Goal: Task Accomplishment & Management: Manage account settings

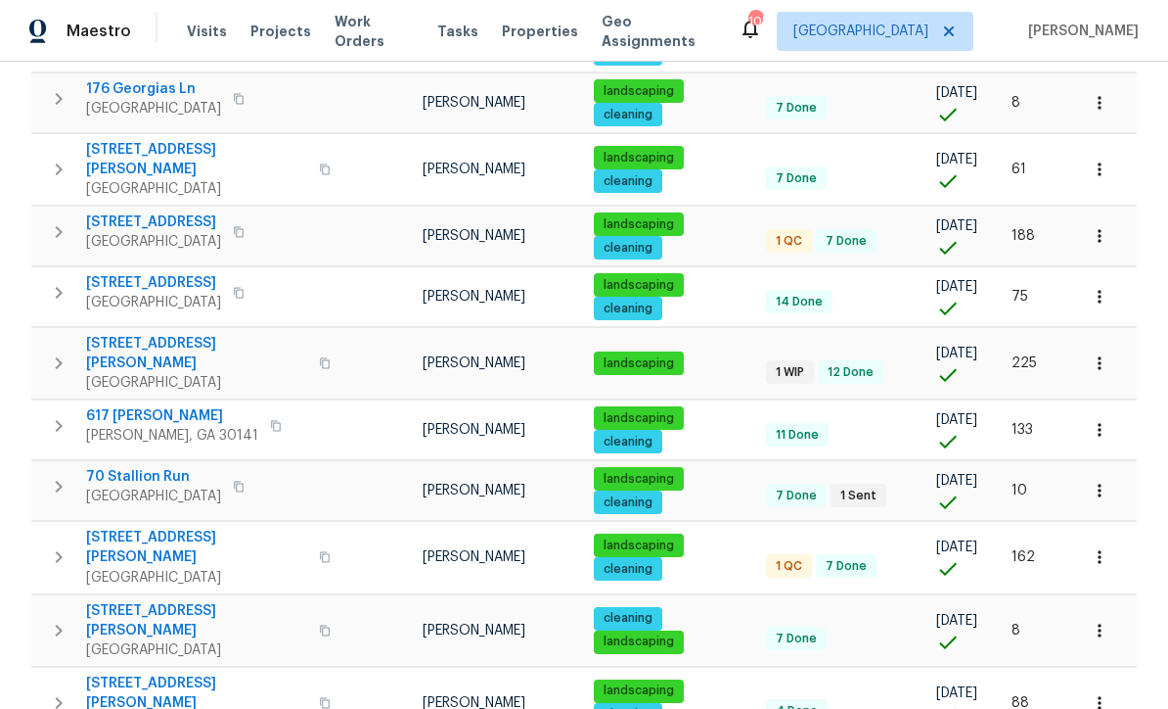
scroll to position [744, 0]
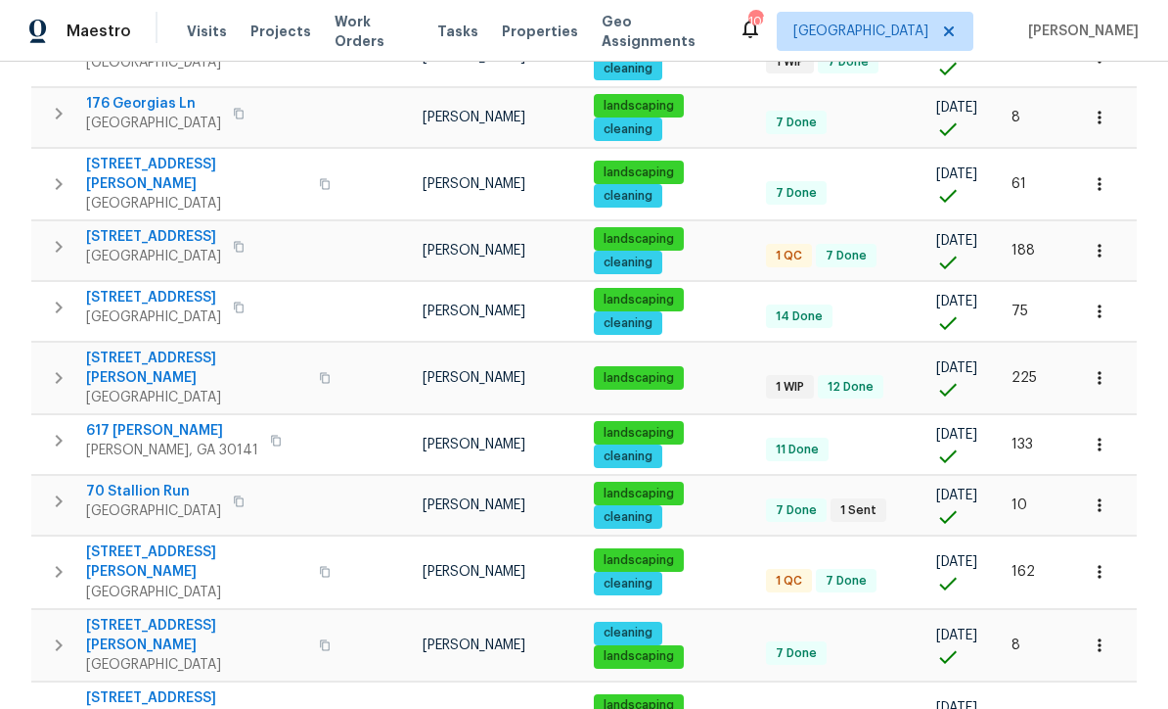
click at [128, 288] on span "4726 Brownsville Rd" at bounding box center [153, 298] width 135 height 20
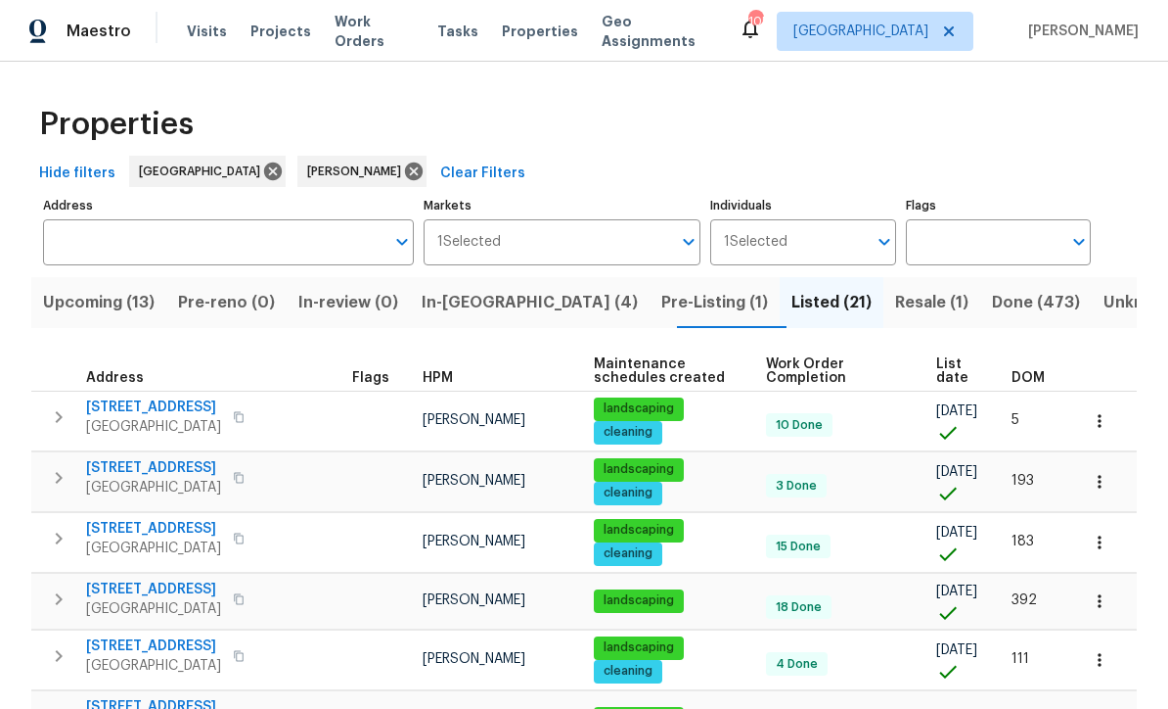
scroll to position [0, 0]
click at [471, 303] on span "In-reno (4)" at bounding box center [530, 302] width 216 height 27
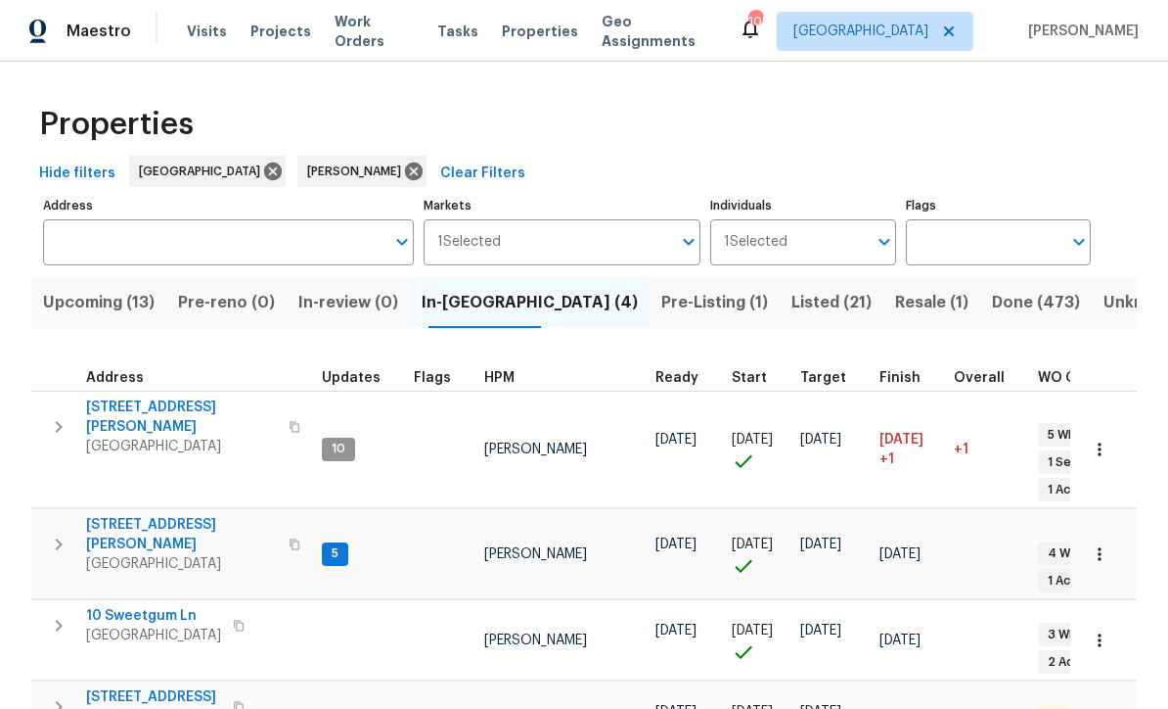
click at [136, 554] on span "[GEOGRAPHIC_DATA]" at bounding box center [181, 564] width 191 height 20
click at [1111, 532] on button "button" at bounding box center [1099, 553] width 43 height 43
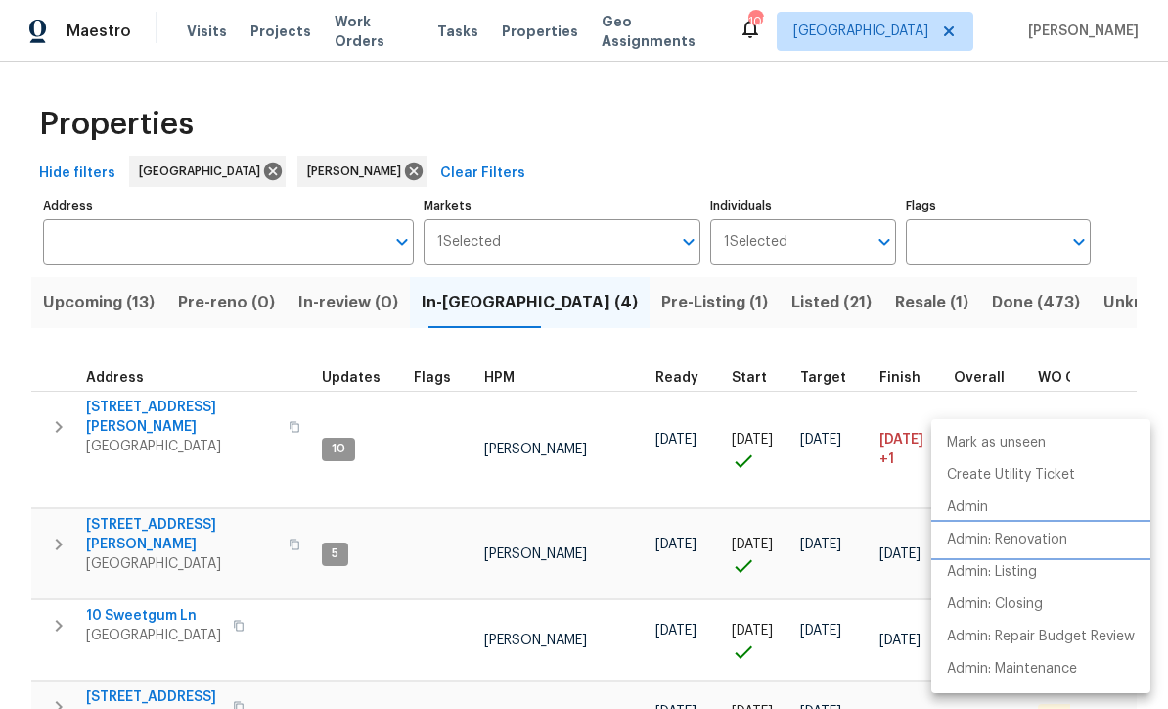
click at [1055, 539] on p "Admin: Renovation" at bounding box center [1007, 539] width 120 height 21
click at [1116, 132] on div at bounding box center [584, 354] width 1168 height 709
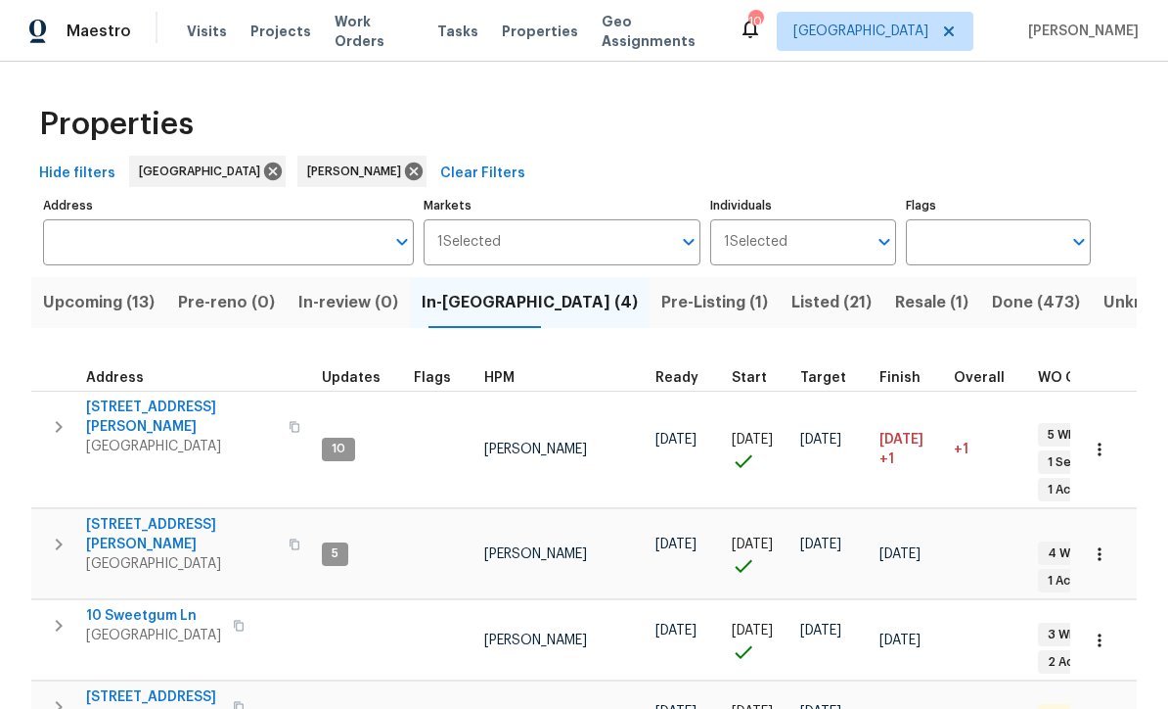
click at [131, 515] on span "[STREET_ADDRESS][PERSON_NAME]" at bounding box center [181, 534] width 191 height 39
click at [142, 687] on span "[STREET_ADDRESS]" at bounding box center [153, 697] width 135 height 20
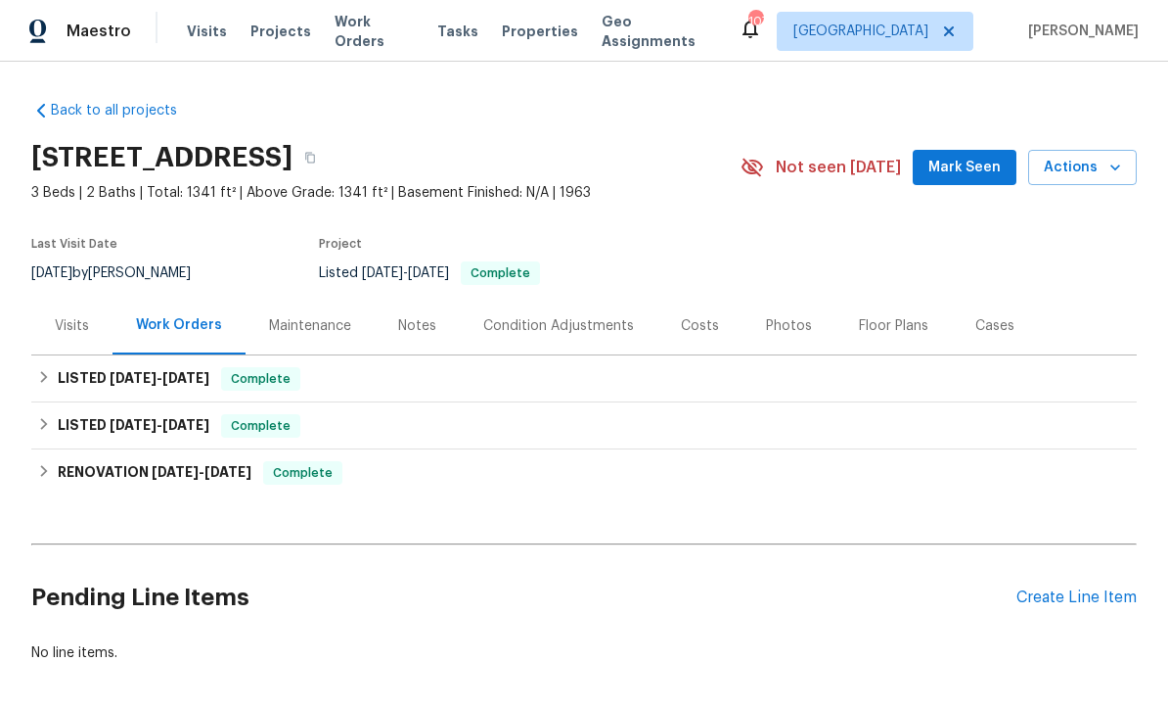
click at [58, 307] on div "Visits" at bounding box center [71, 326] width 81 height 58
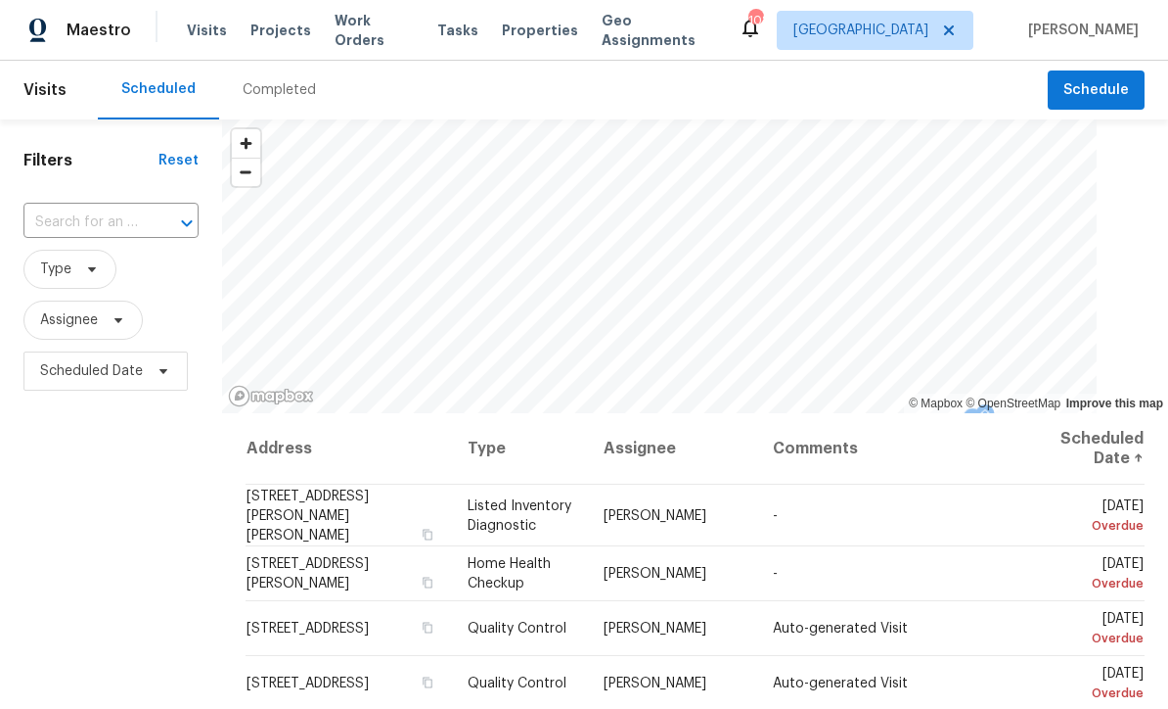
scroll to position [1, 0]
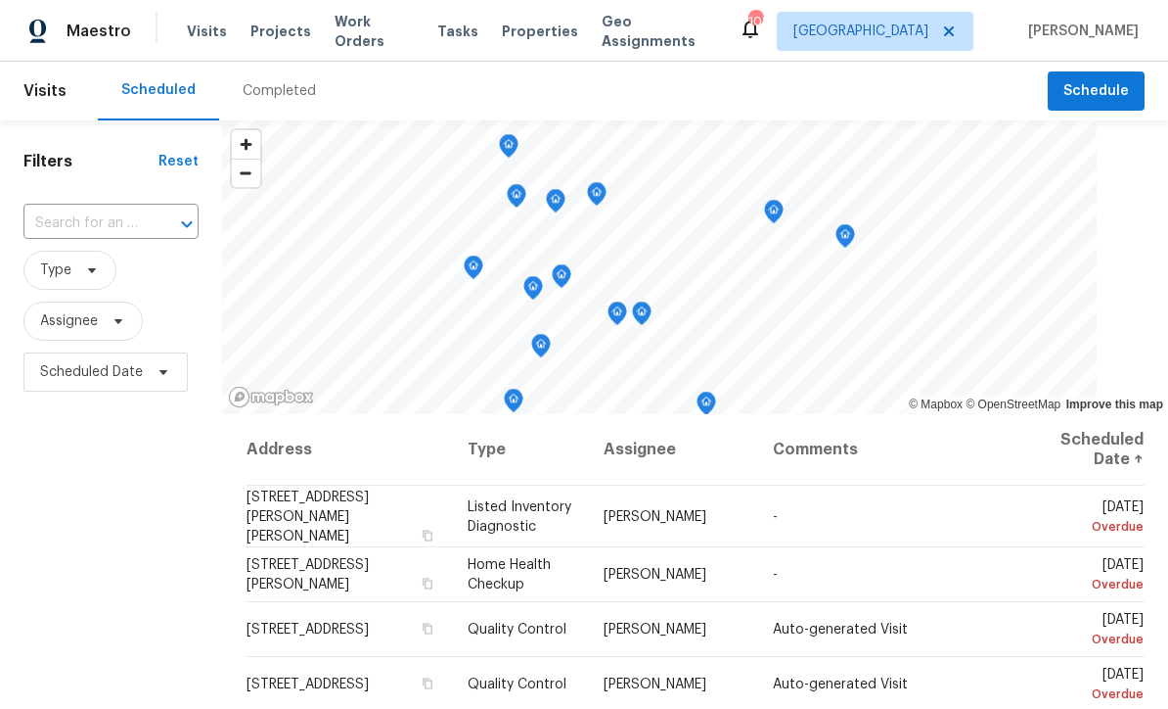
click at [95, 212] on input "text" at bounding box center [83, 223] width 120 height 30
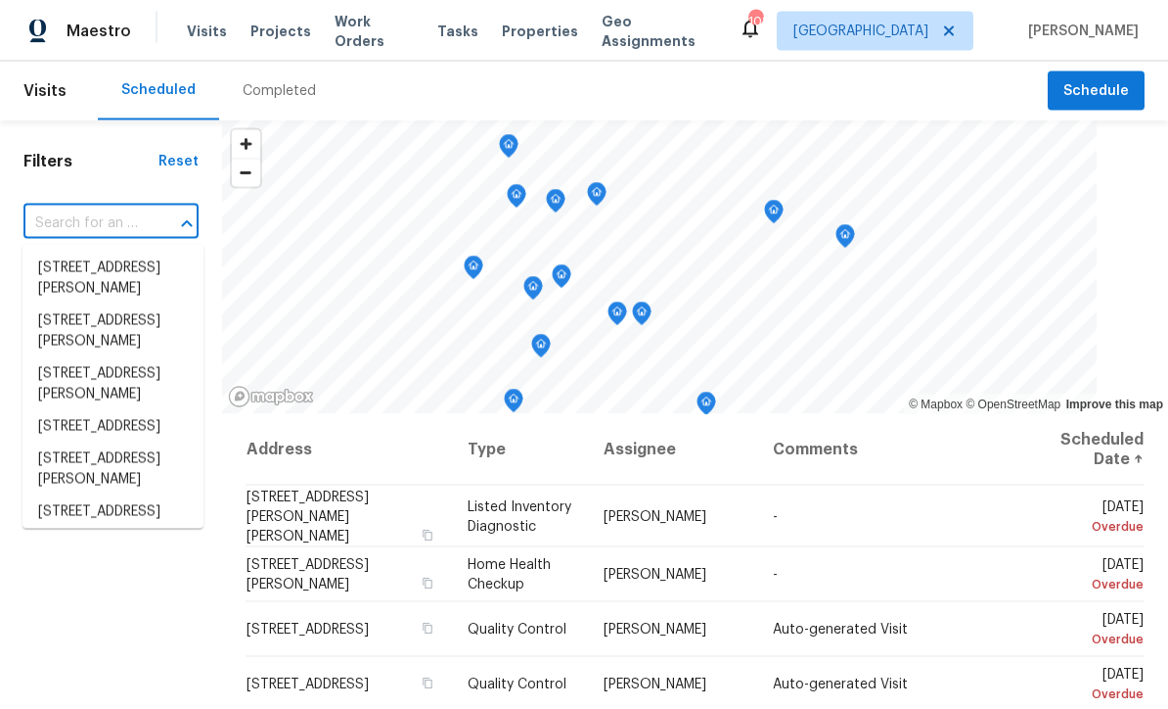
click at [63, 210] on input "text" at bounding box center [83, 223] width 120 height 30
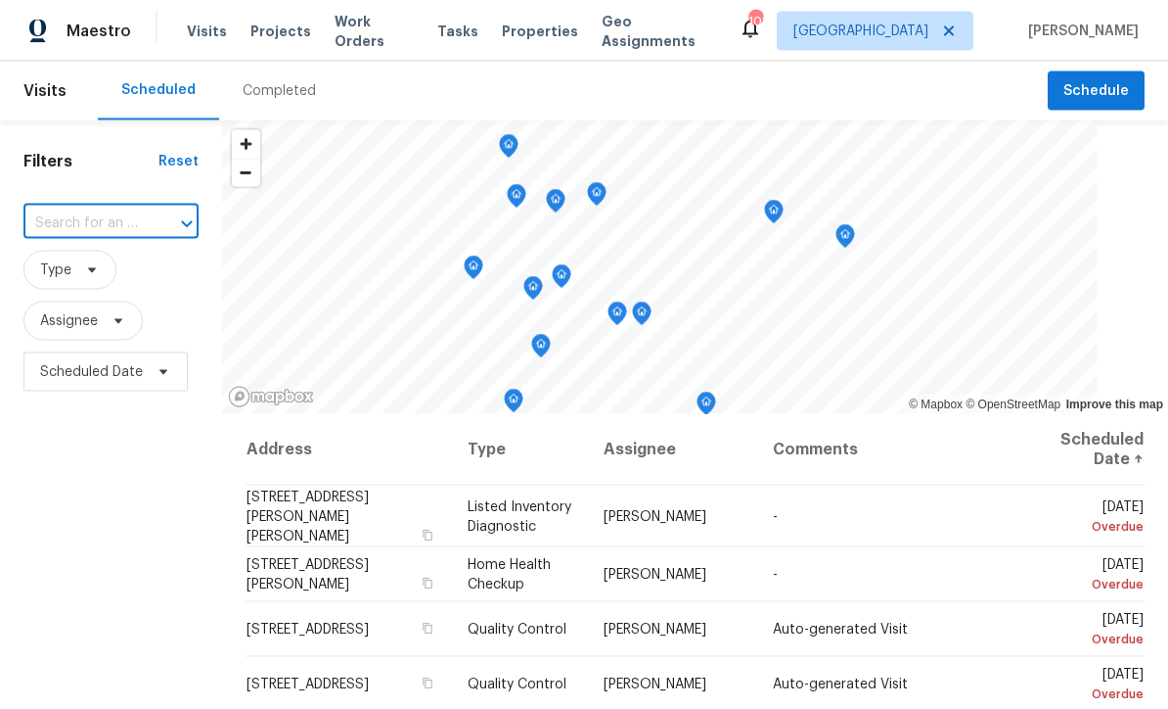
paste input "[STREET_ADDRESS]"
type input "[STREET_ADDRESS]"
click at [100, 265] on li "4726 Brownsville Rd, Powder Springs, GA 30127" at bounding box center [113, 268] width 181 height 32
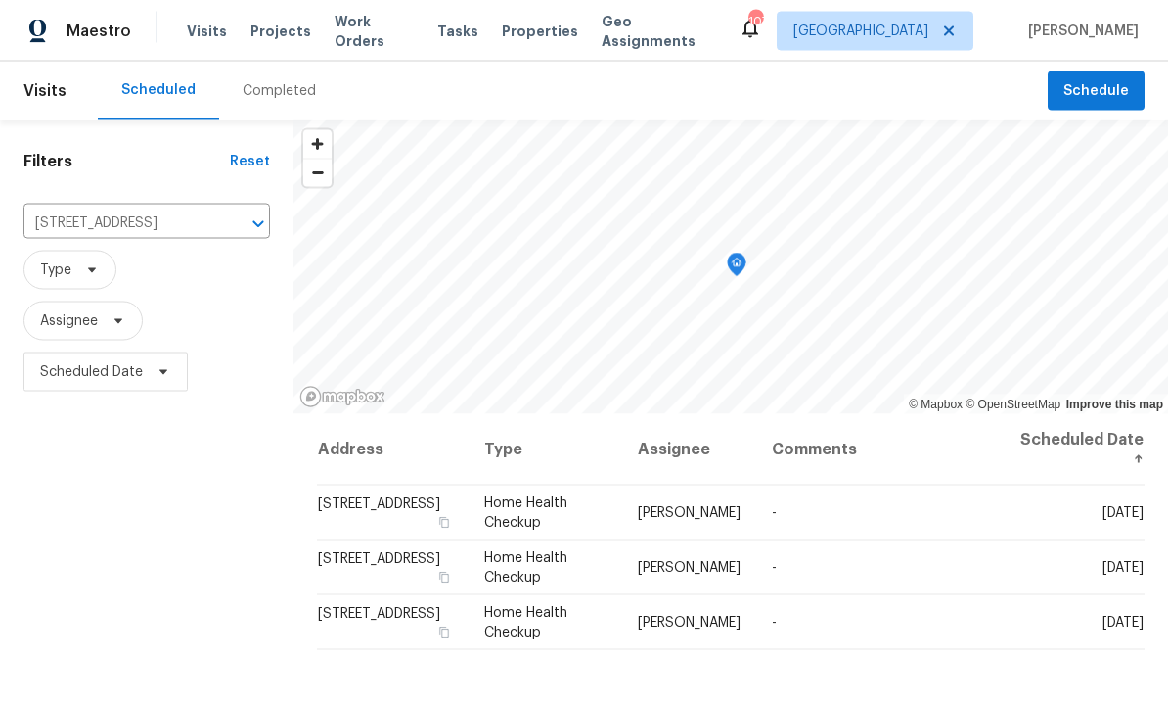
scroll to position [1, 0]
click at [1085, 93] on span "Schedule" at bounding box center [1097, 91] width 66 height 24
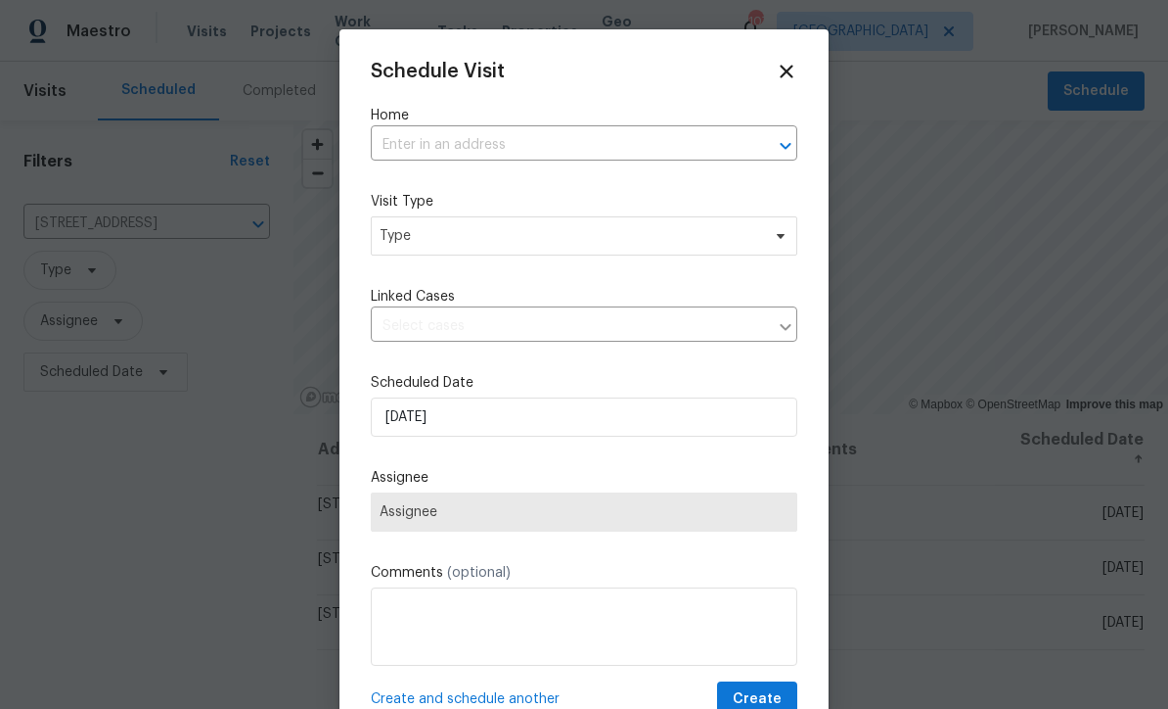
click at [408, 140] on input "text" at bounding box center [557, 145] width 372 height 30
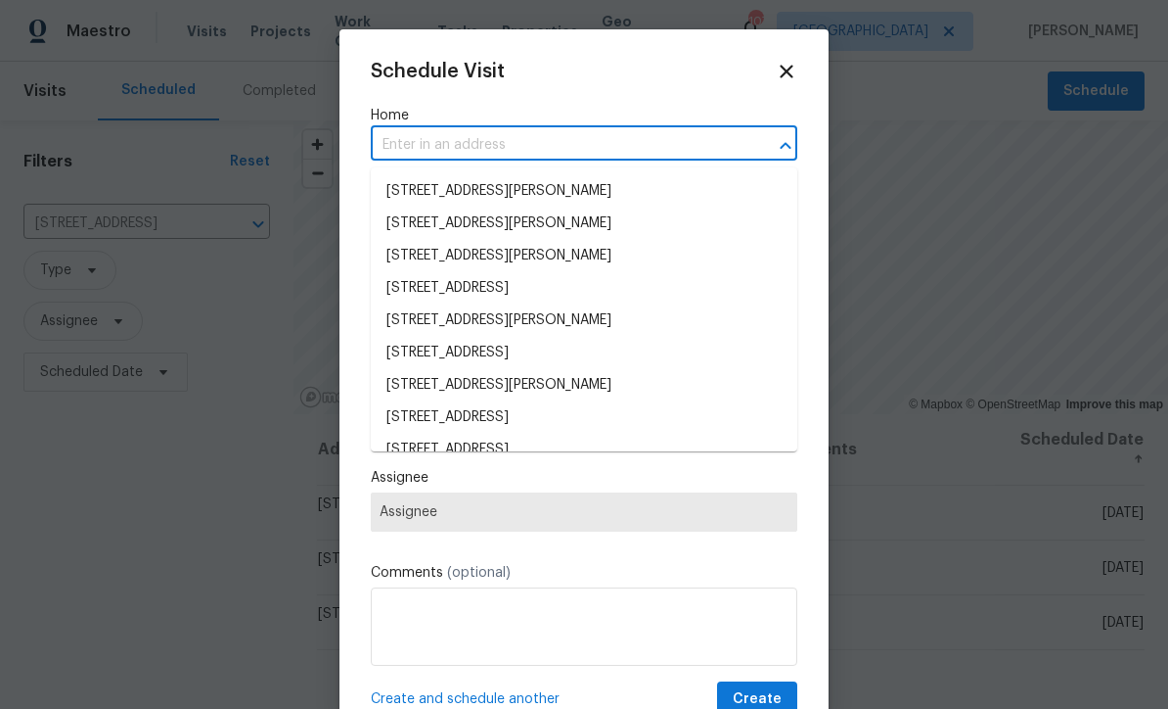
scroll to position [0, 0]
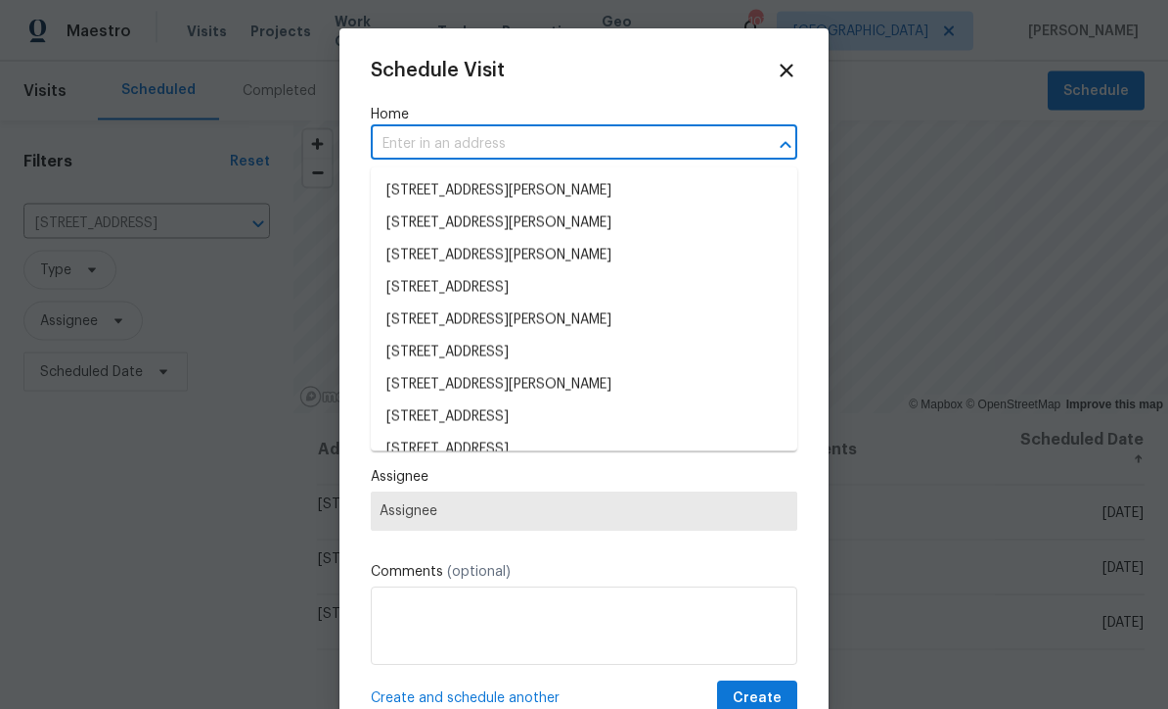
paste input "Removing old plastic and moisture barrier cleaning all trash and debris in craw…"
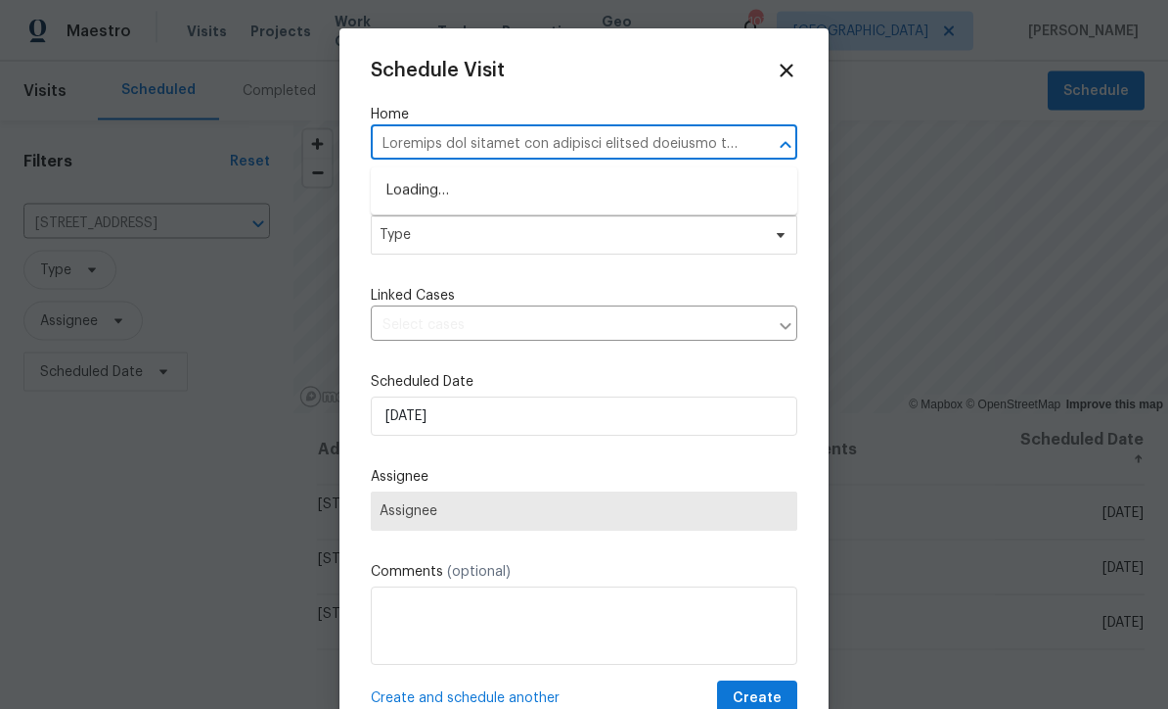
type input "Removing old plastic and moisture barrier cleaning all trash and debris in craw…"
click at [783, 66] on icon at bounding box center [786, 71] width 13 height 13
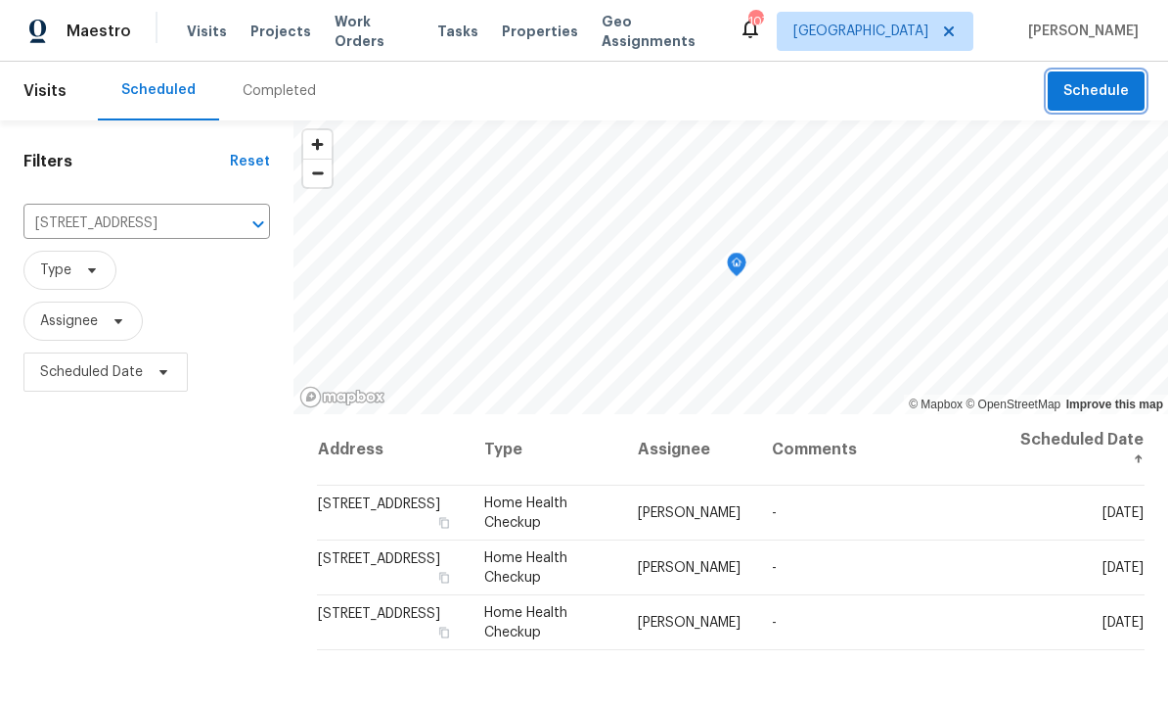
click at [1106, 97] on span "Schedule" at bounding box center [1097, 91] width 66 height 24
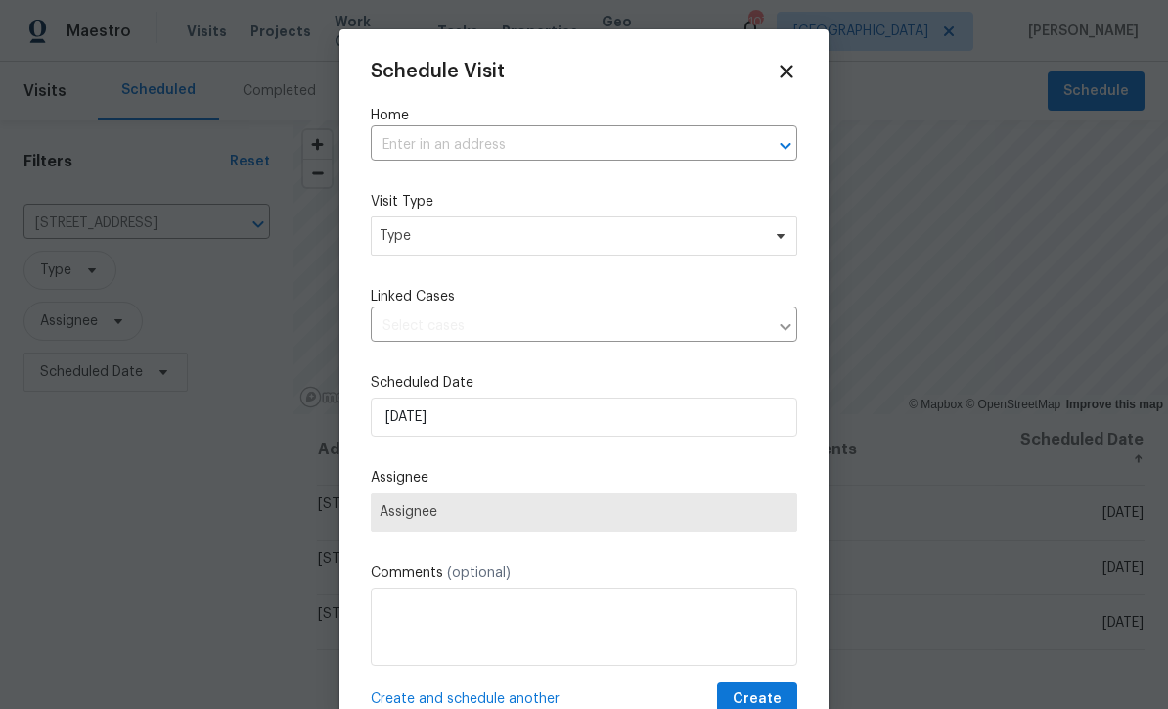
click at [409, 133] on input "text" at bounding box center [557, 145] width 372 height 30
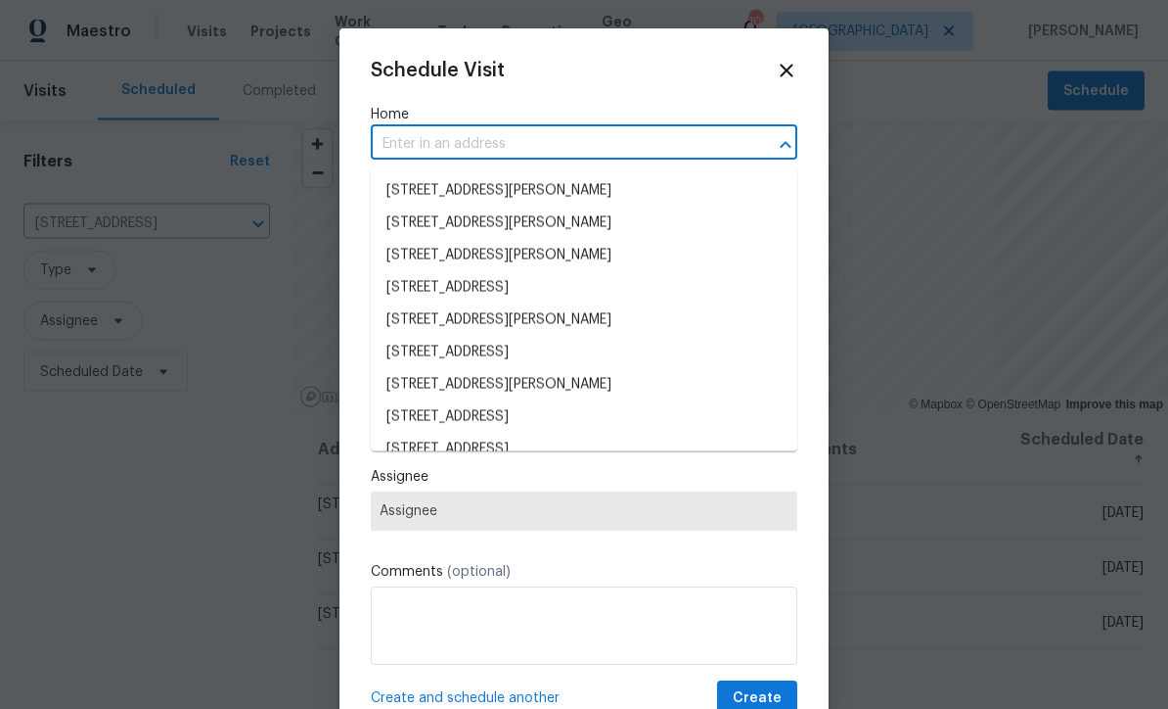
scroll to position [0, 0]
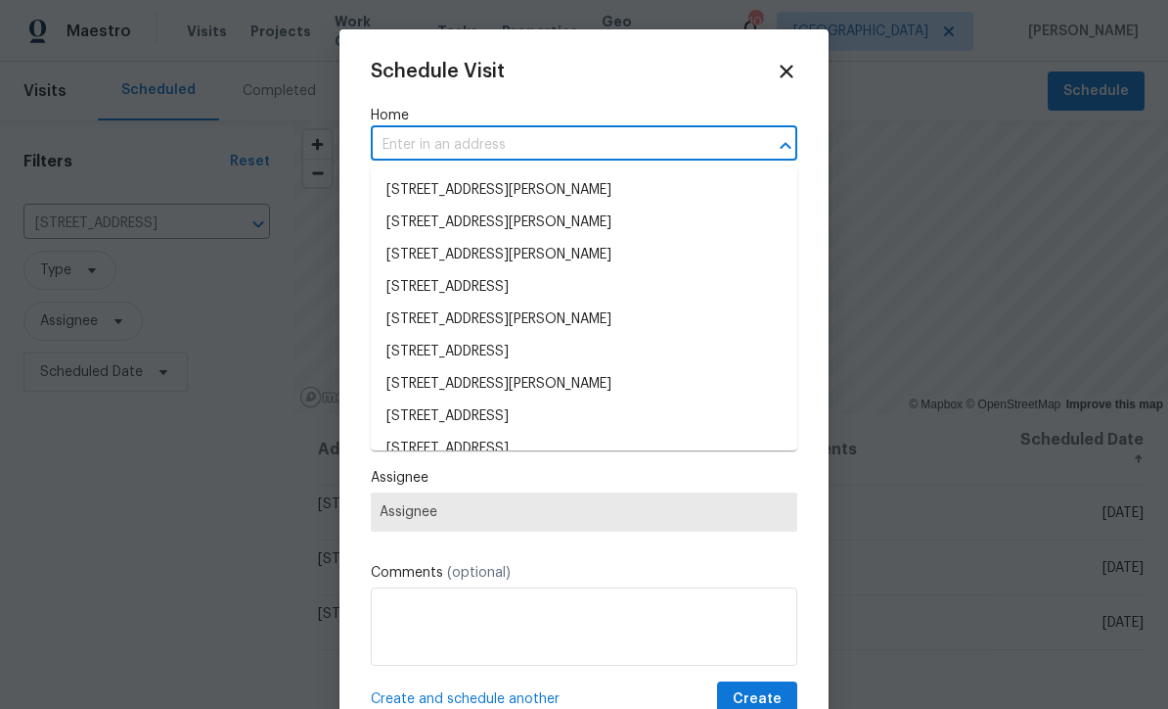
click at [406, 146] on input "text" at bounding box center [557, 145] width 372 height 30
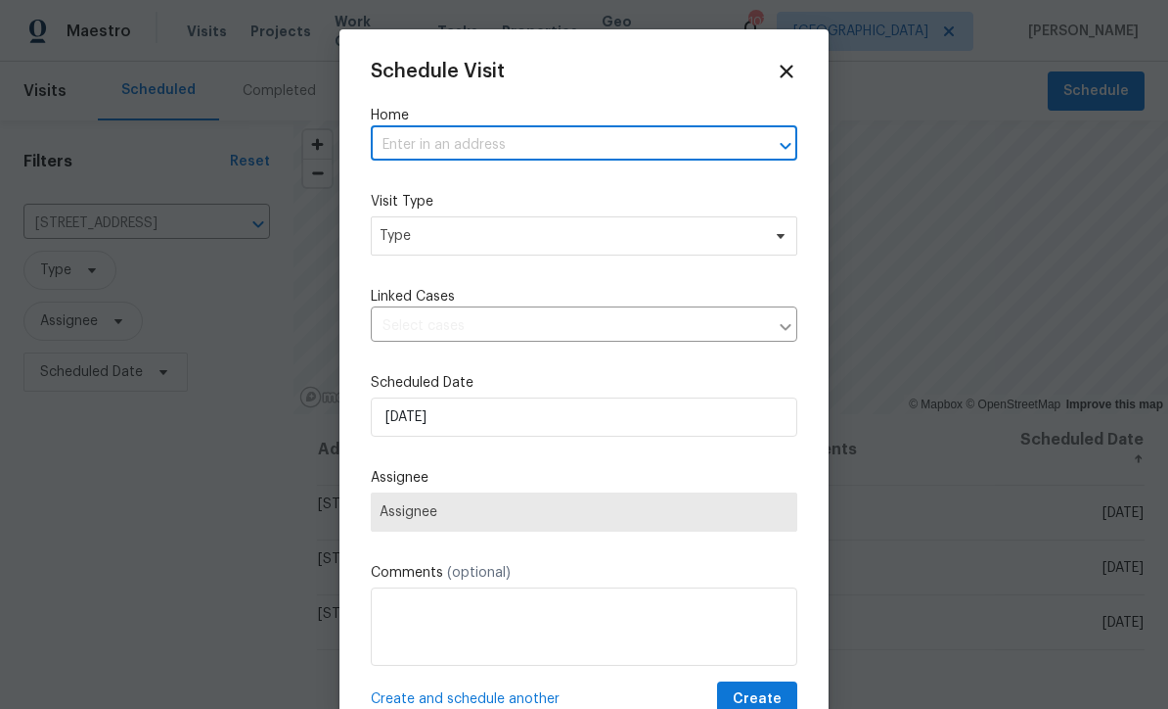
paste input "[STREET_ADDRESS]"
type input "[STREET_ADDRESS]"
click at [465, 185] on li "[STREET_ADDRESS]" at bounding box center [584, 190] width 427 height 32
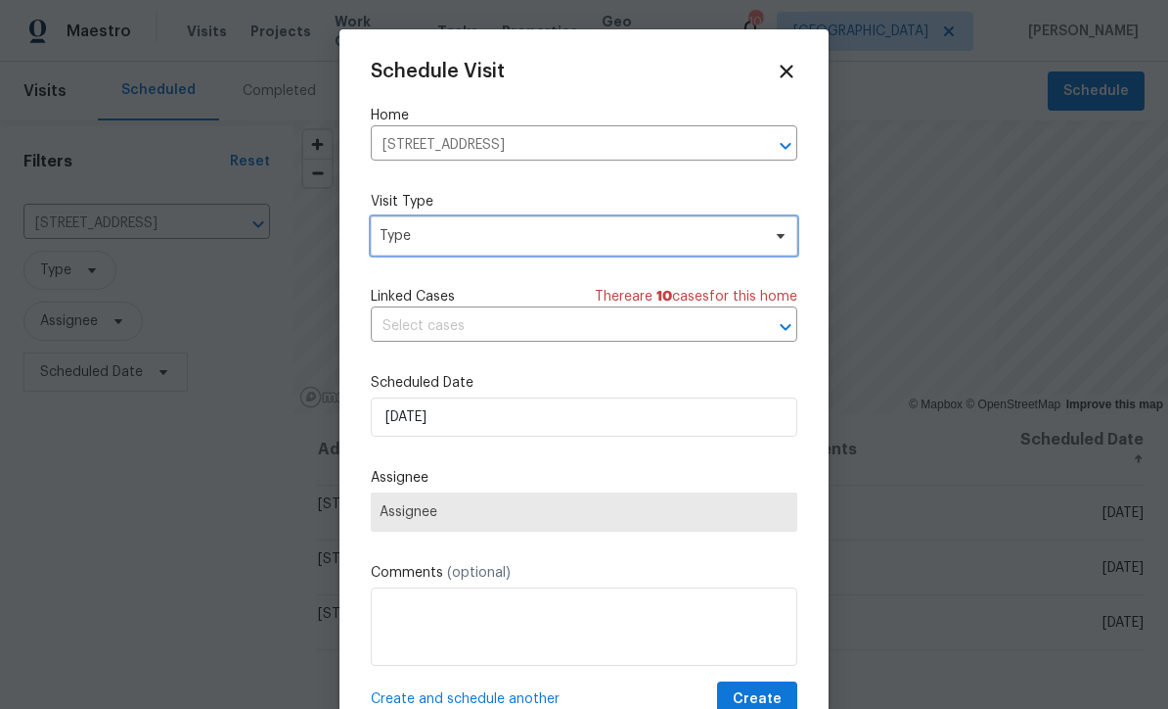
click at [410, 232] on span "Type" at bounding box center [570, 236] width 381 height 20
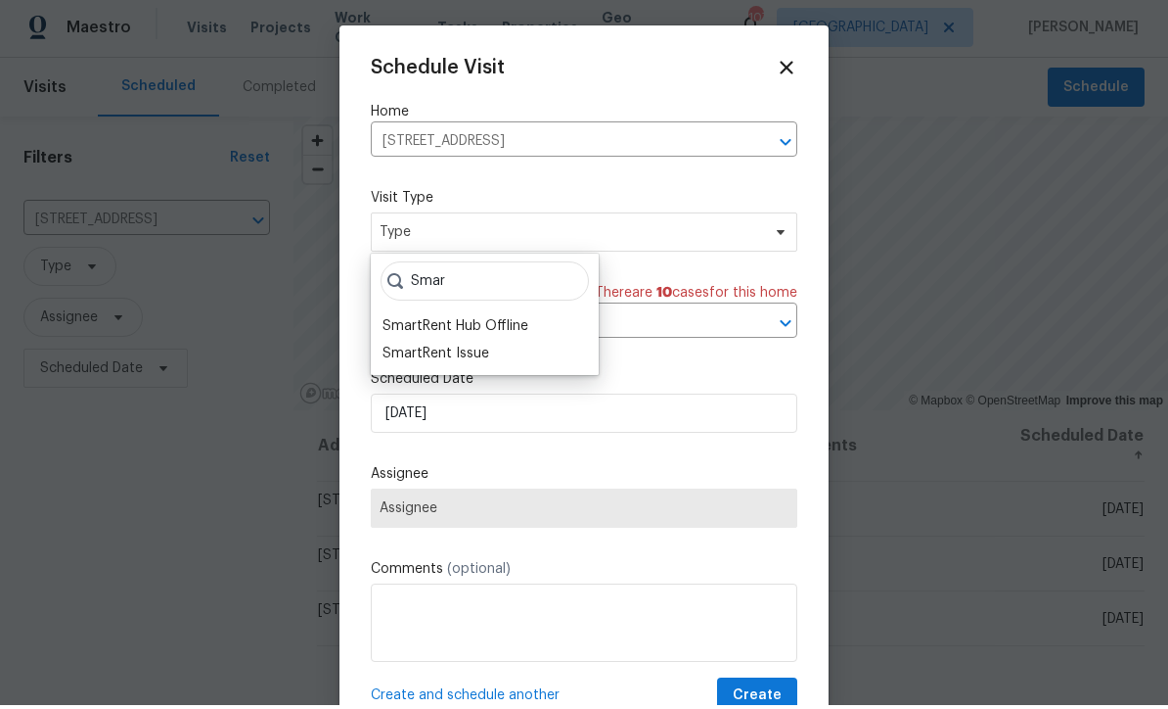
scroll to position [4, 0]
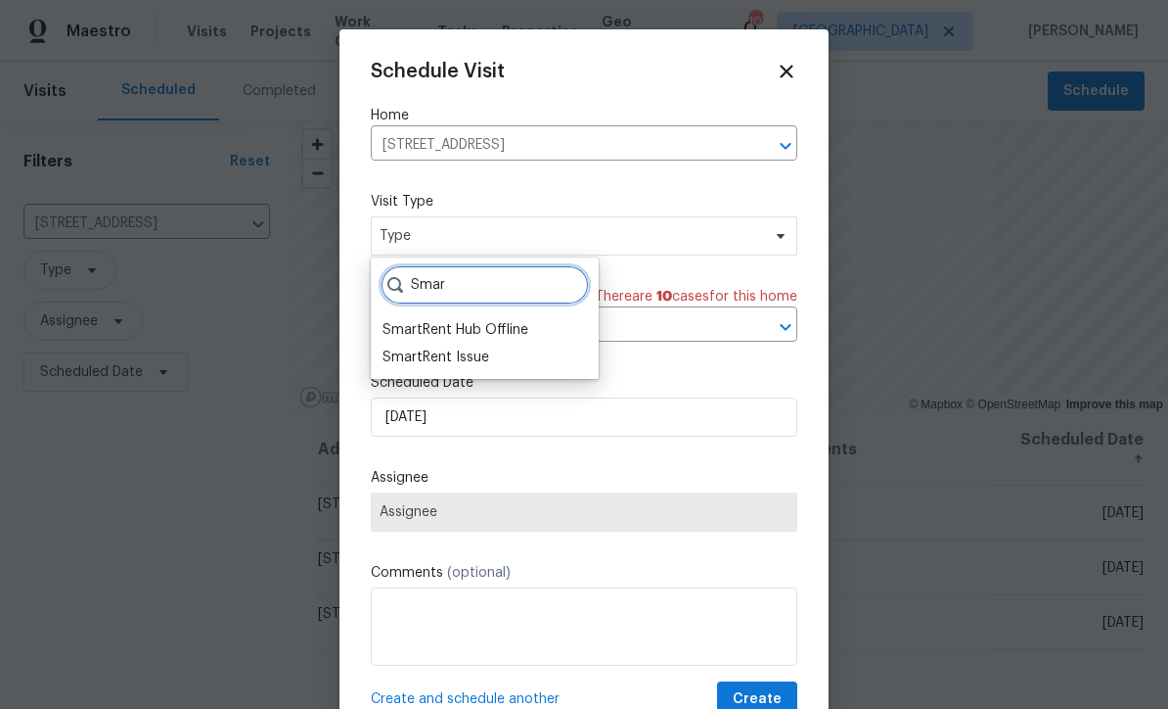
type input "Smar"
click at [447, 322] on div "SmartRent Hub Offline" at bounding box center [456, 330] width 146 height 20
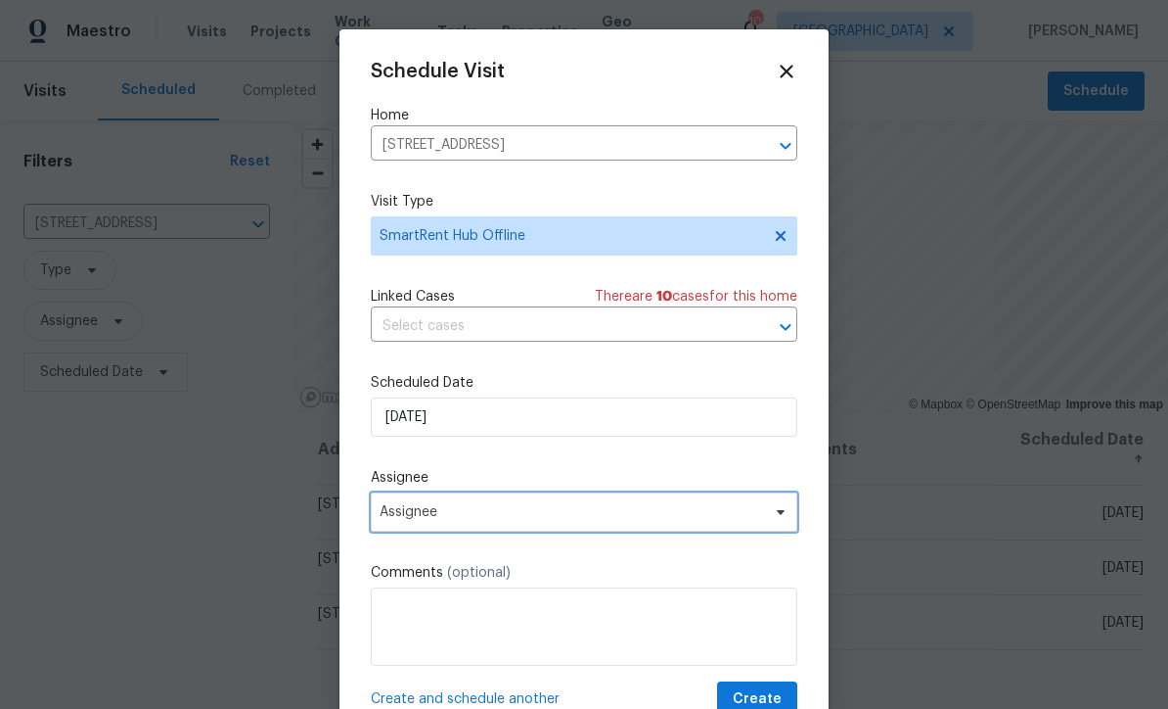
click at [416, 520] on span "Assignee" at bounding box center [572, 512] width 384 height 16
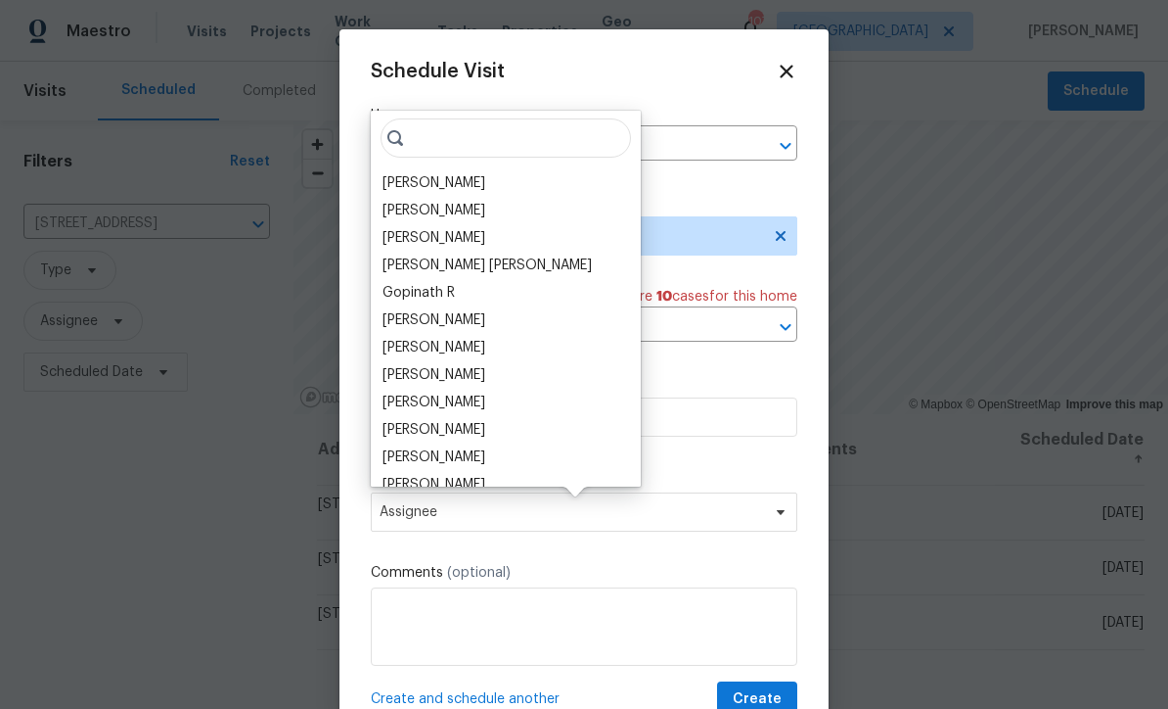
scroll to position [3, 0]
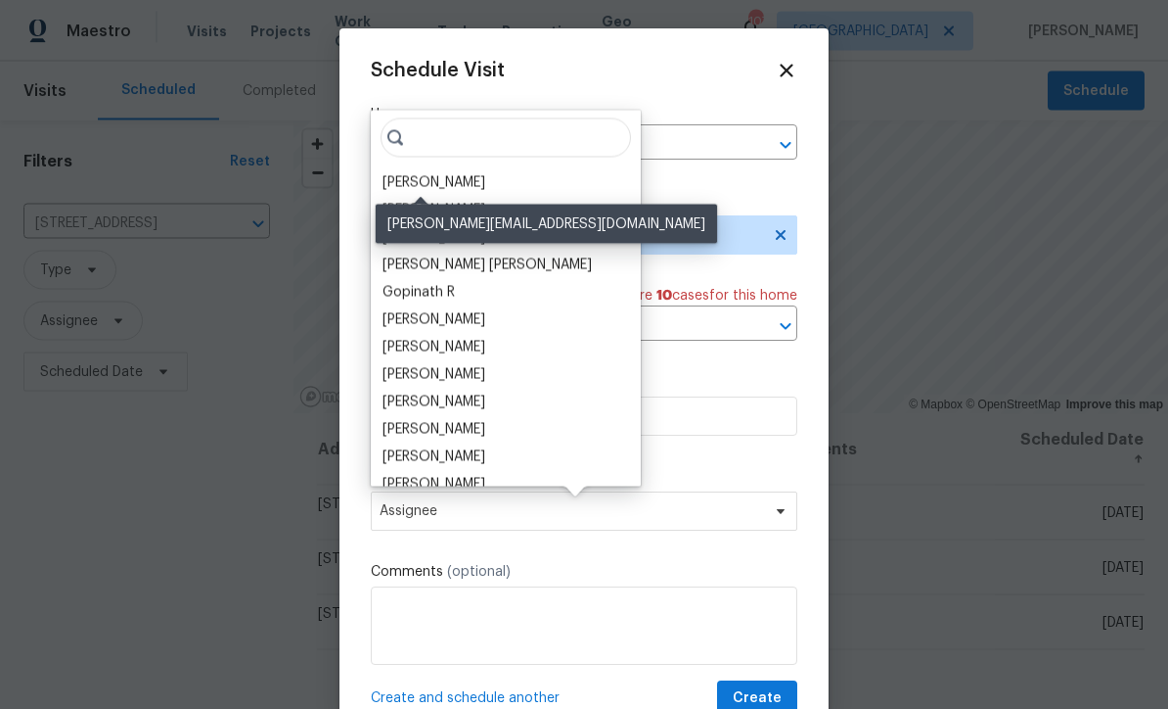
click at [417, 173] on div "[PERSON_NAME]" at bounding box center [434, 183] width 103 height 20
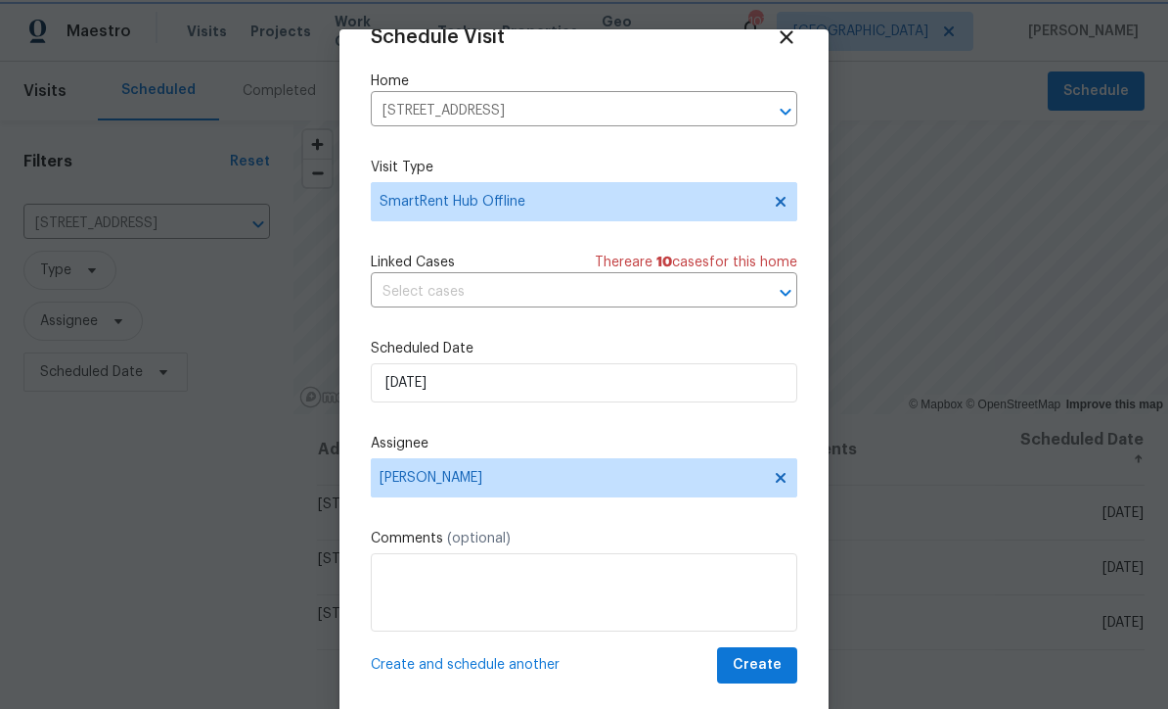
scroll to position [38, 0]
click at [764, 661] on span "Create" at bounding box center [757, 665] width 49 height 24
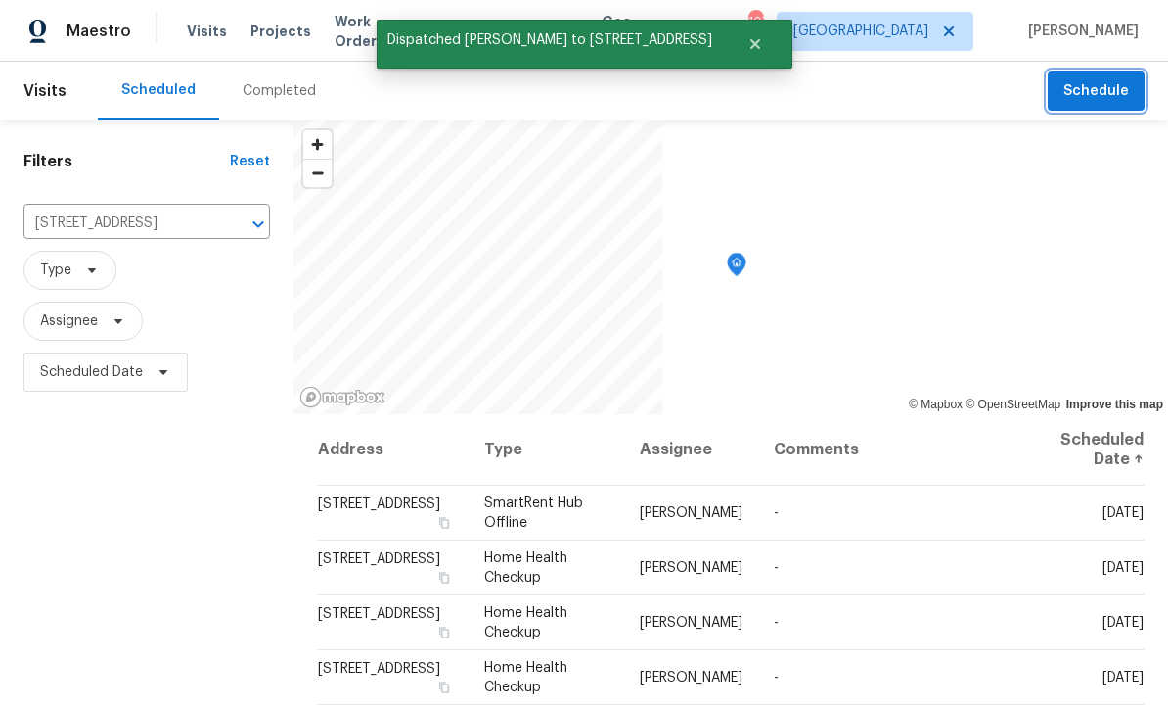
scroll to position [0, 0]
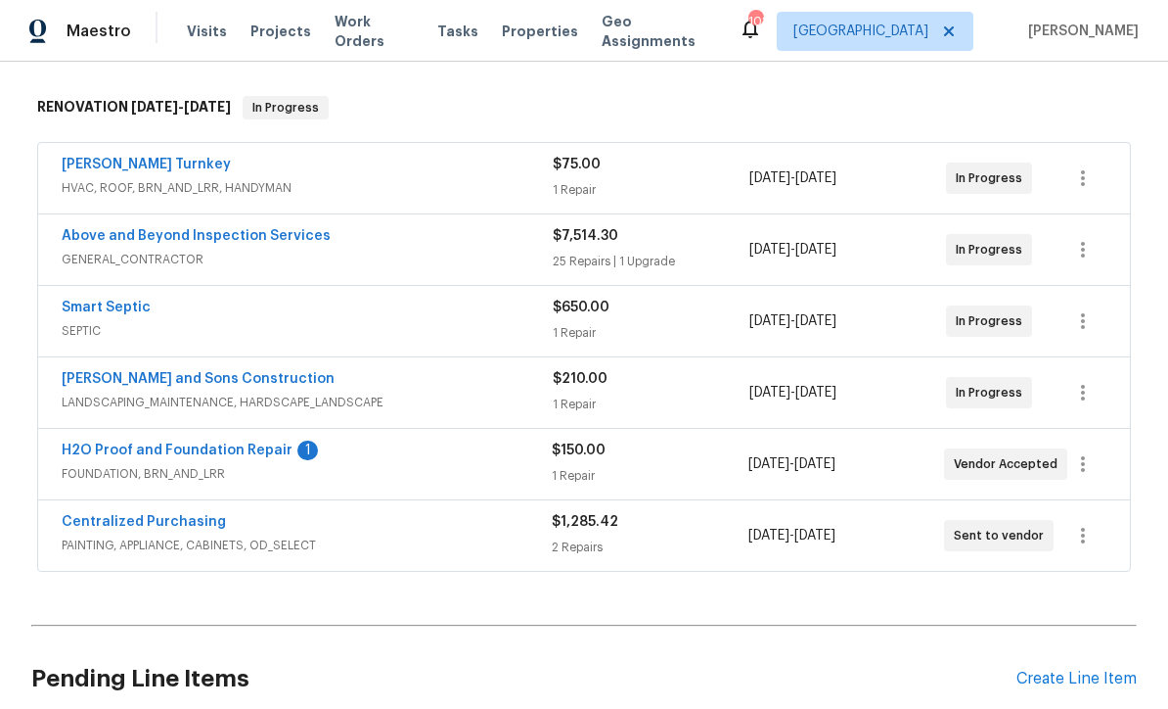
scroll to position [376, 0]
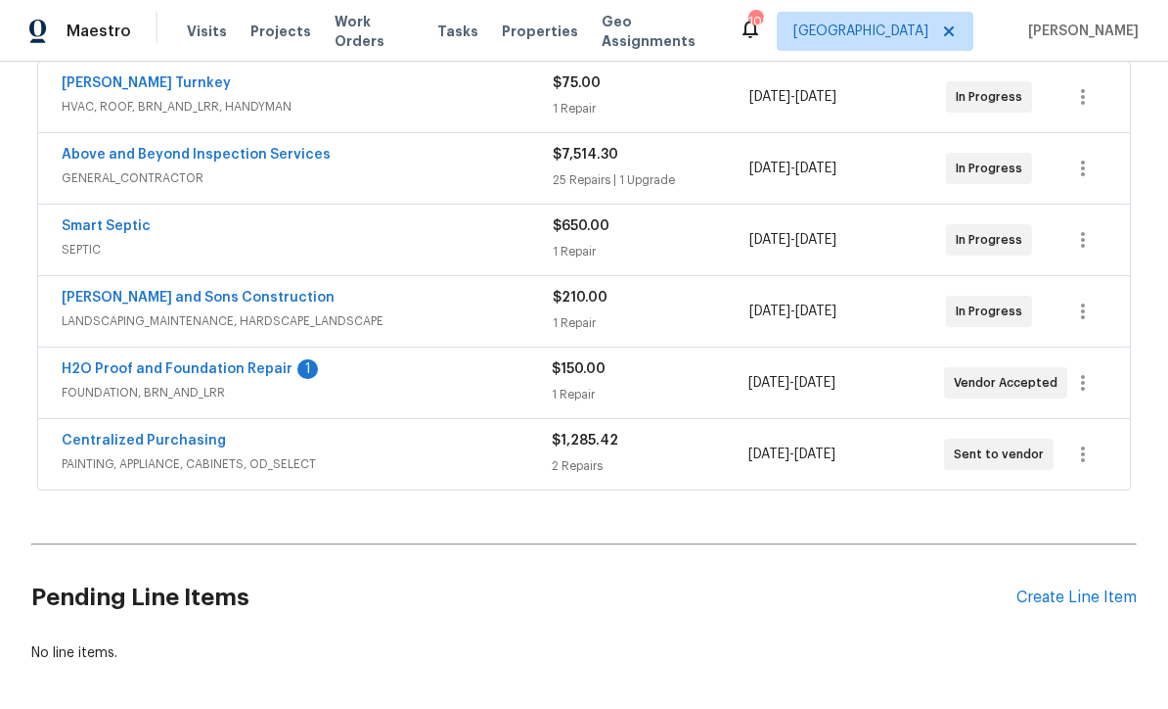
click at [161, 372] on link "H2O Proof and Foundation Repair" at bounding box center [177, 369] width 231 height 14
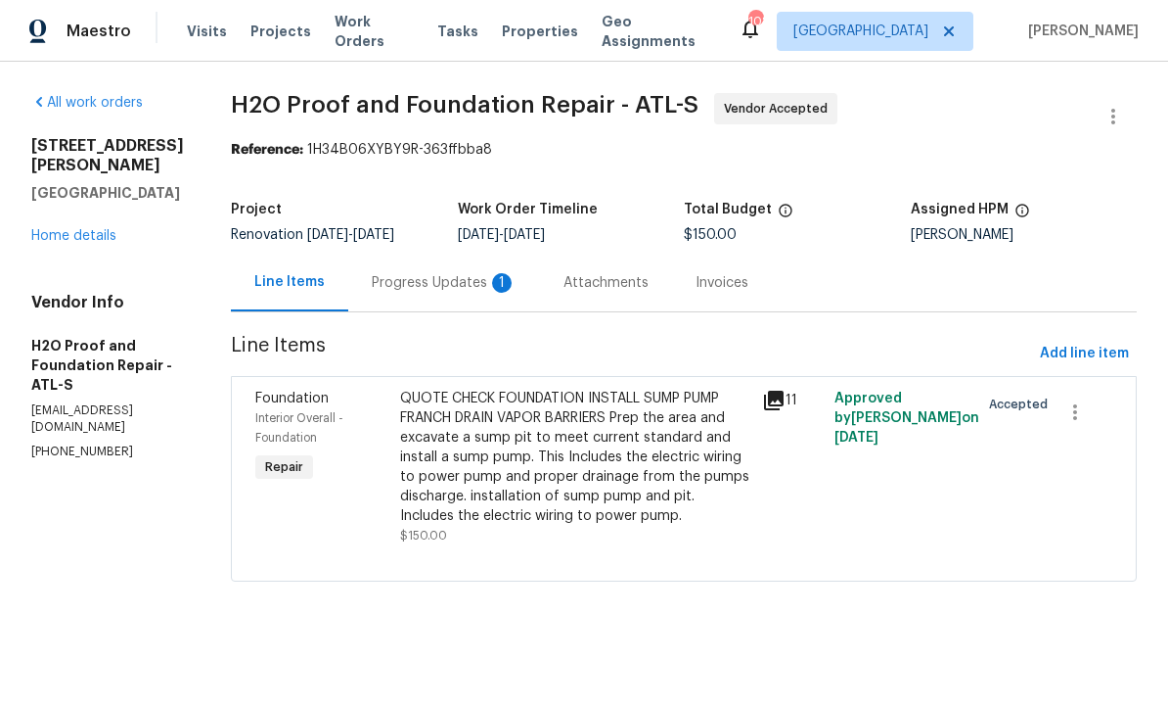
click at [372, 282] on div "Progress Updates 1" at bounding box center [444, 283] width 145 height 20
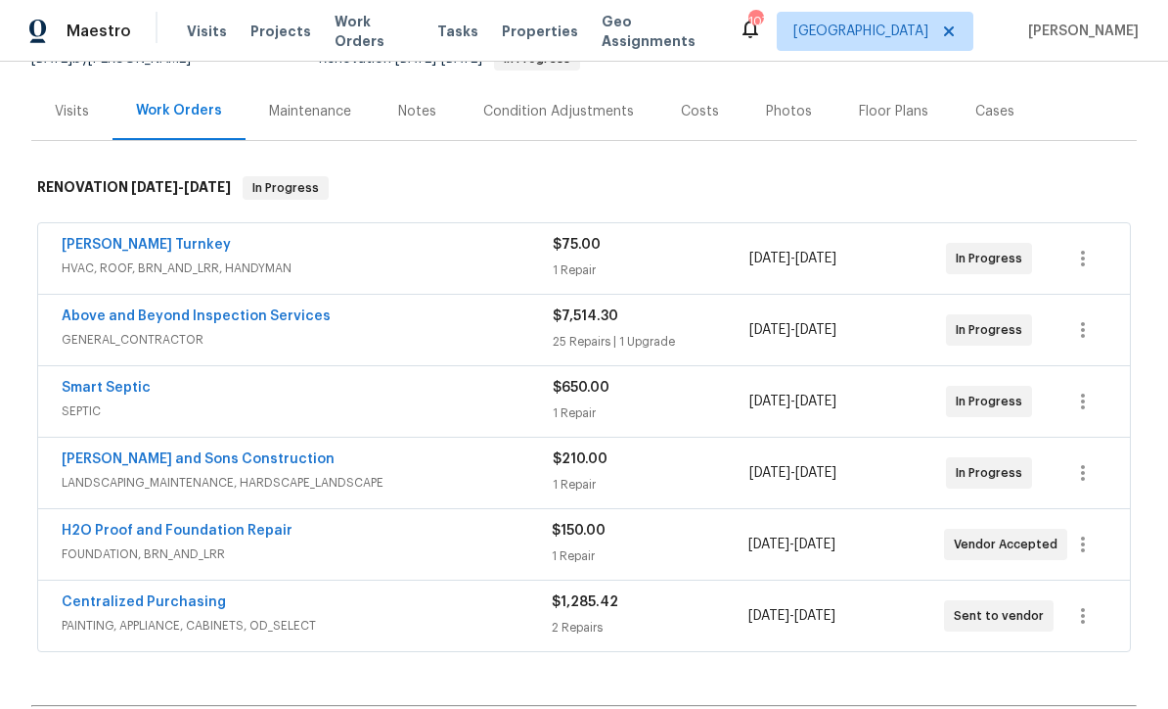
scroll to position [244, 0]
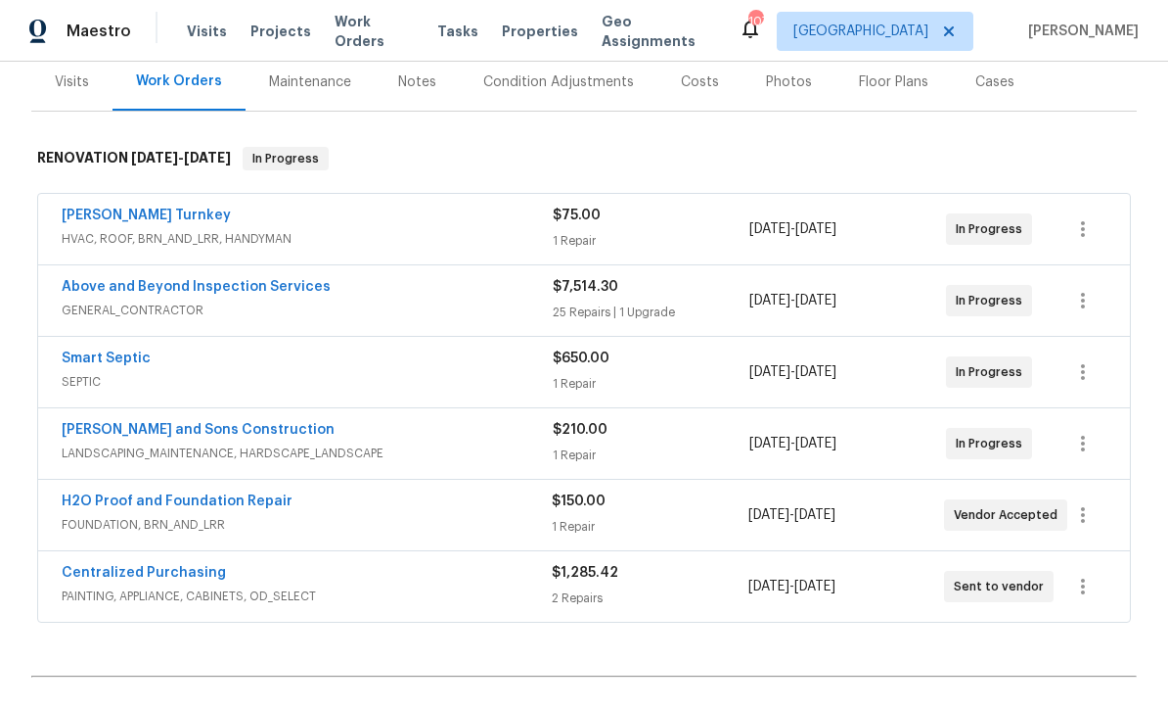
click at [170, 507] on link "H2O Proof and Foundation Repair" at bounding box center [177, 501] width 231 height 14
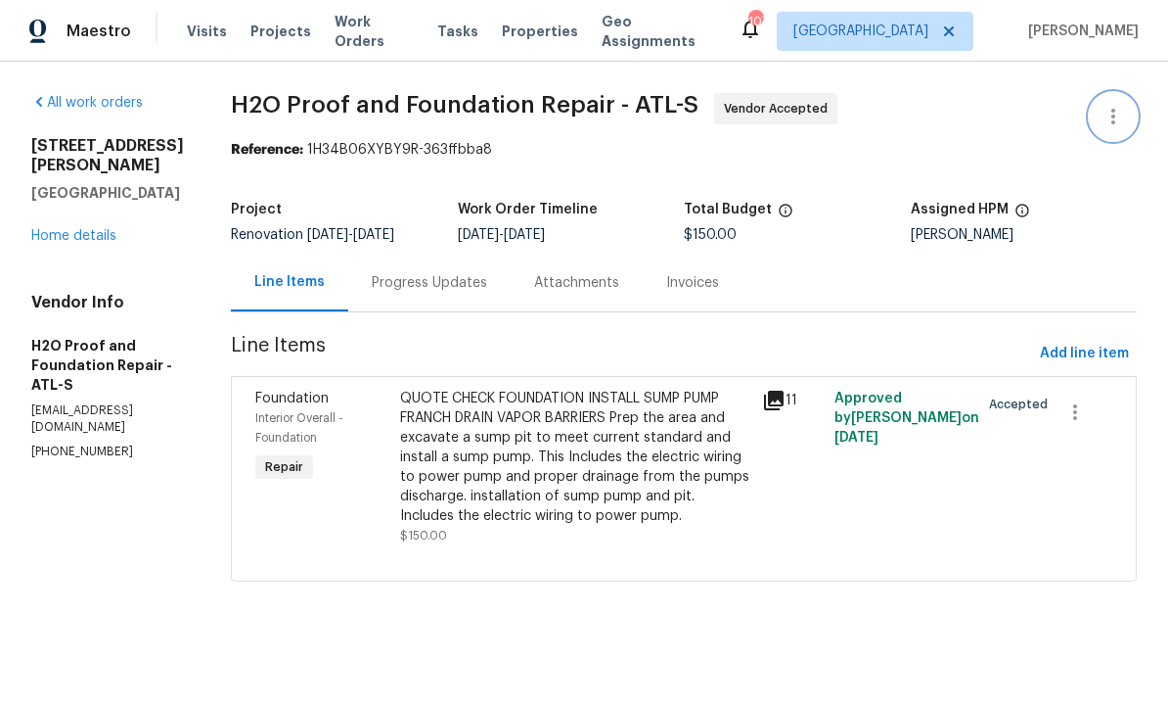
click at [1130, 114] on button "button" at bounding box center [1113, 116] width 47 height 47
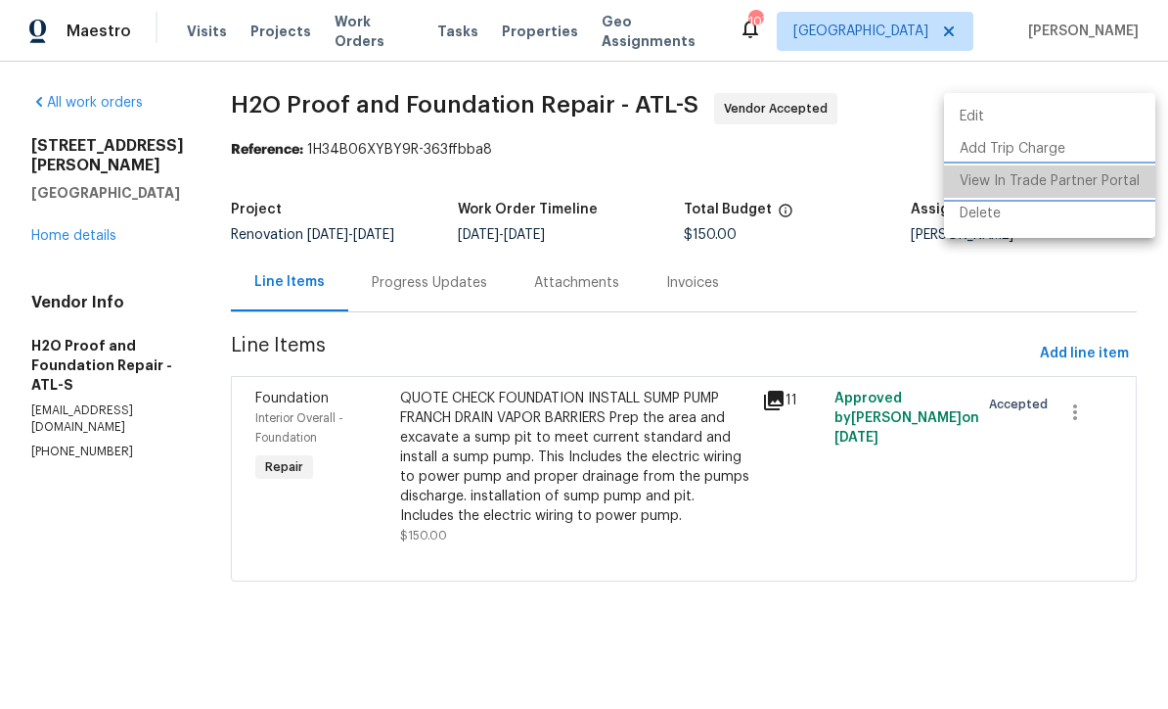
click at [1102, 183] on li "View In Trade Partner Portal" at bounding box center [1049, 181] width 211 height 32
click at [434, 450] on div at bounding box center [584, 354] width 1168 height 709
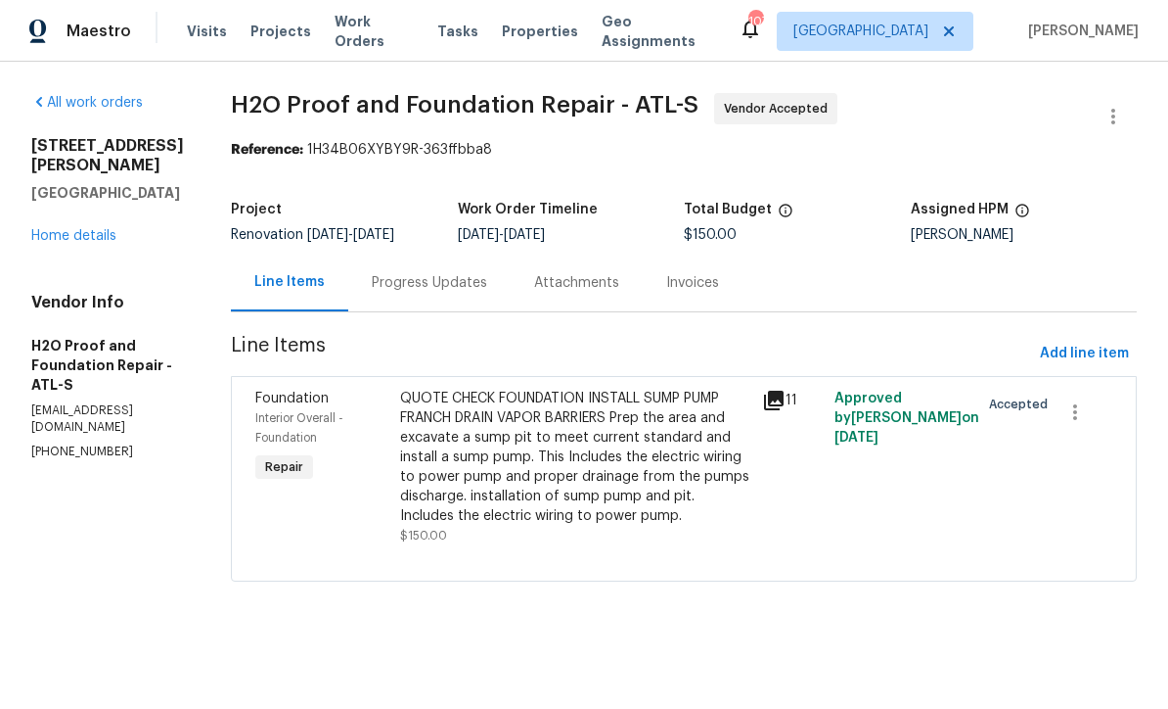
click at [447, 451] on div "QUOTE CHECK FOUNDATION INSTALL SUMP PUMP FRANCH DRAIN VAPOR BARRIERS Prep the a…" at bounding box center [575, 457] width 350 height 137
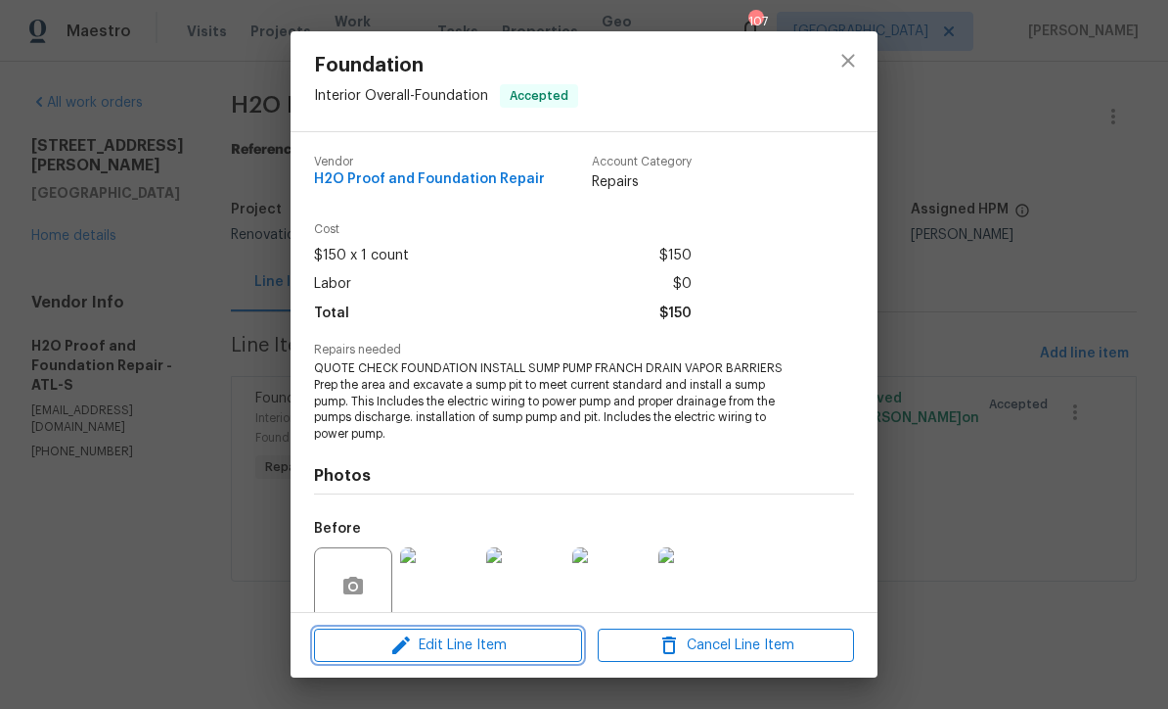
click at [438, 640] on span "Edit Line Item" at bounding box center [448, 645] width 256 height 24
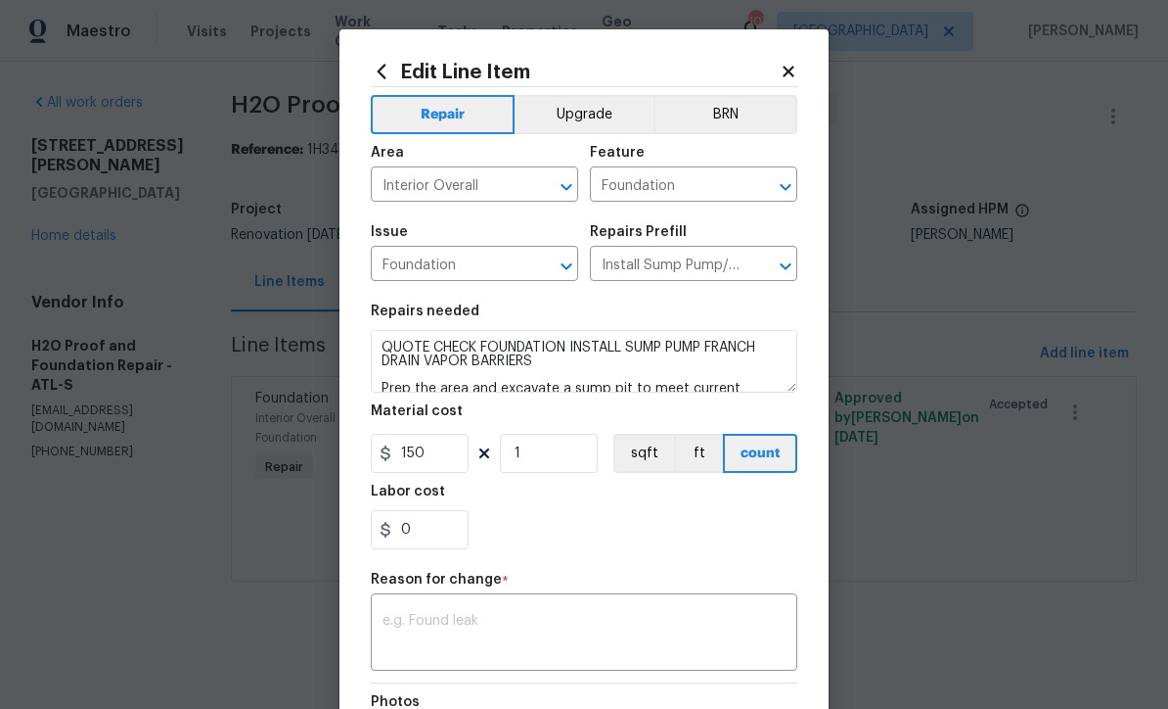
click at [384, 621] on textarea at bounding box center [584, 634] width 403 height 41
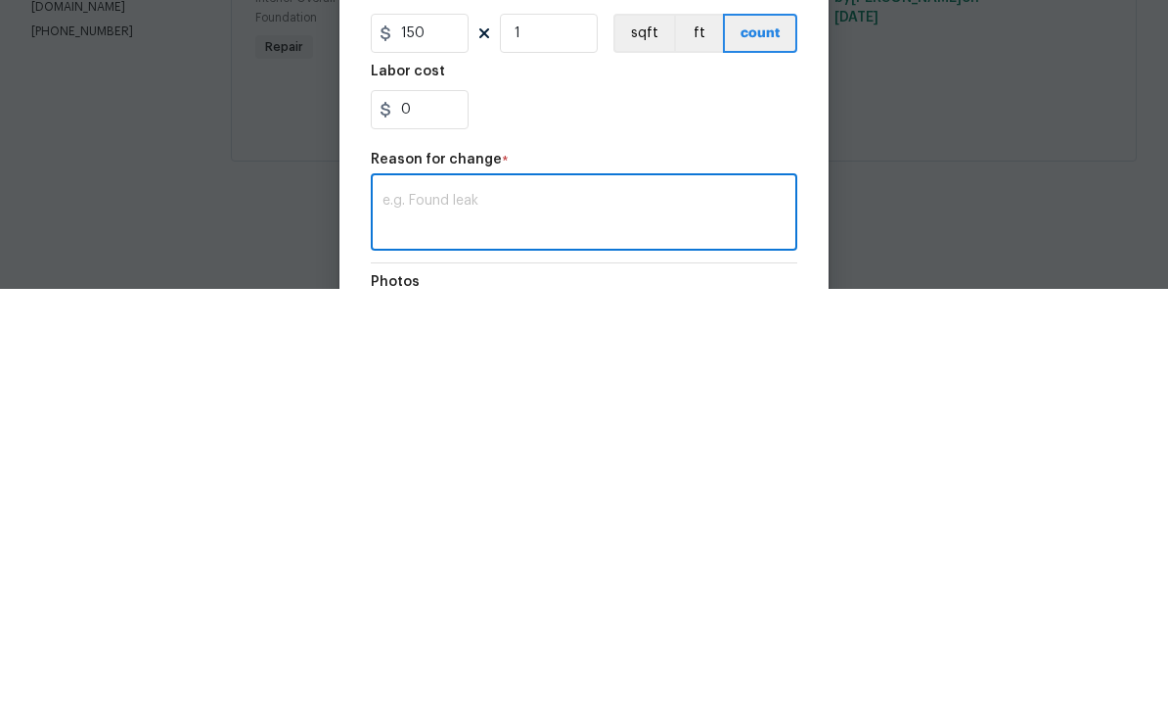
scroll to position [1, 0]
click at [398, 614] on textarea at bounding box center [584, 634] width 403 height 41
paste textarea "Removing old plastic and moisture barrier cleaning all trash and debris in craw…"
type textarea "Removing old plastic and moisture barrier cleaning all trash and debris in craw…"
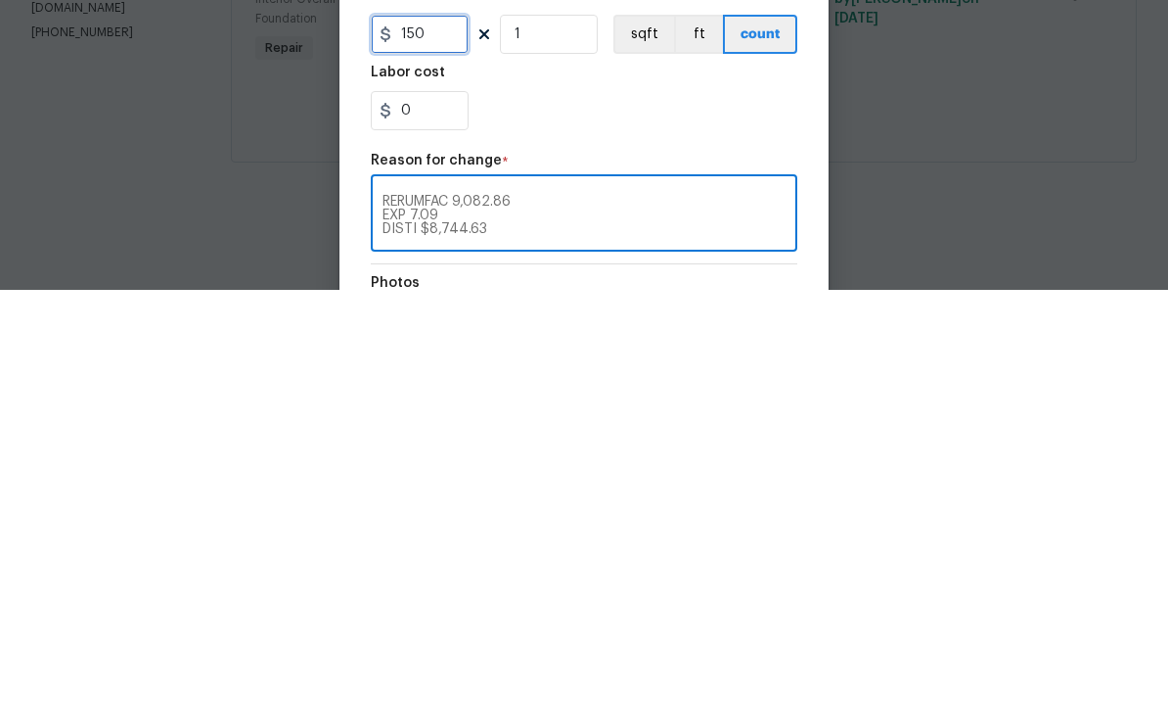
click at [436, 434] on input "150" at bounding box center [420, 453] width 98 height 39
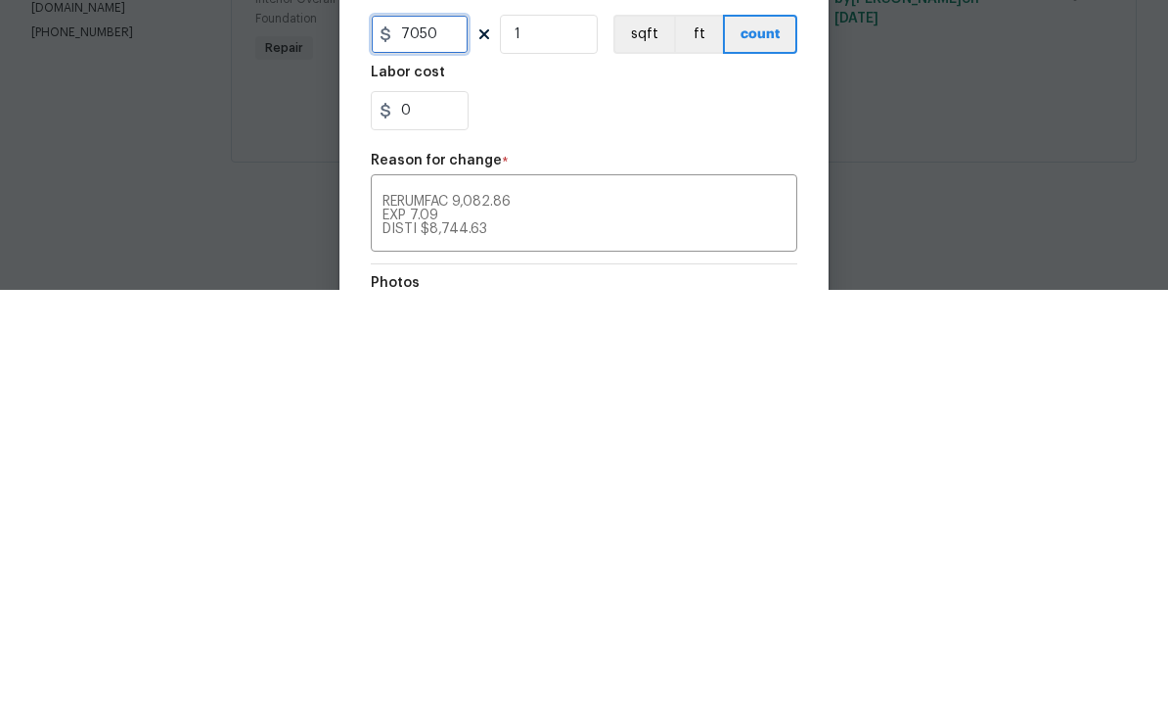
type input "7050"
click at [550, 510] on div "0" at bounding box center [584, 529] width 427 height 39
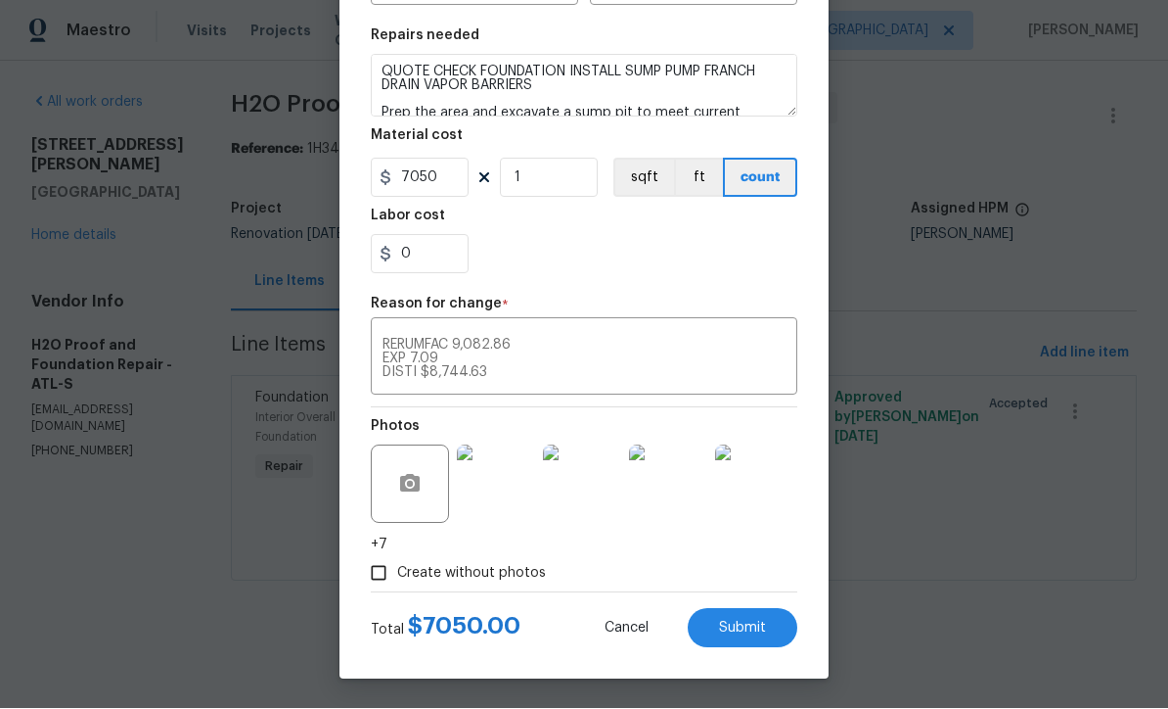
scroll to position [279, 0]
click at [747, 627] on span "Submit" at bounding box center [742, 628] width 47 height 15
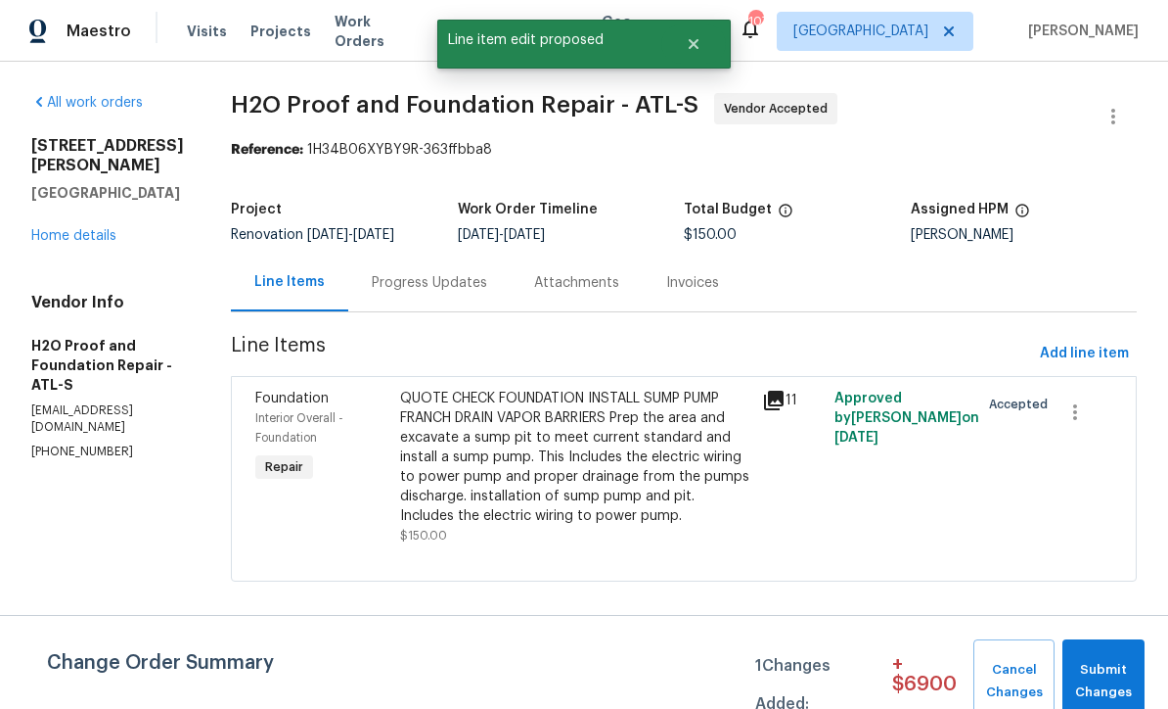
scroll to position [0, 0]
click at [1108, 667] on span "Submit Changes" at bounding box center [1104, 681] width 63 height 45
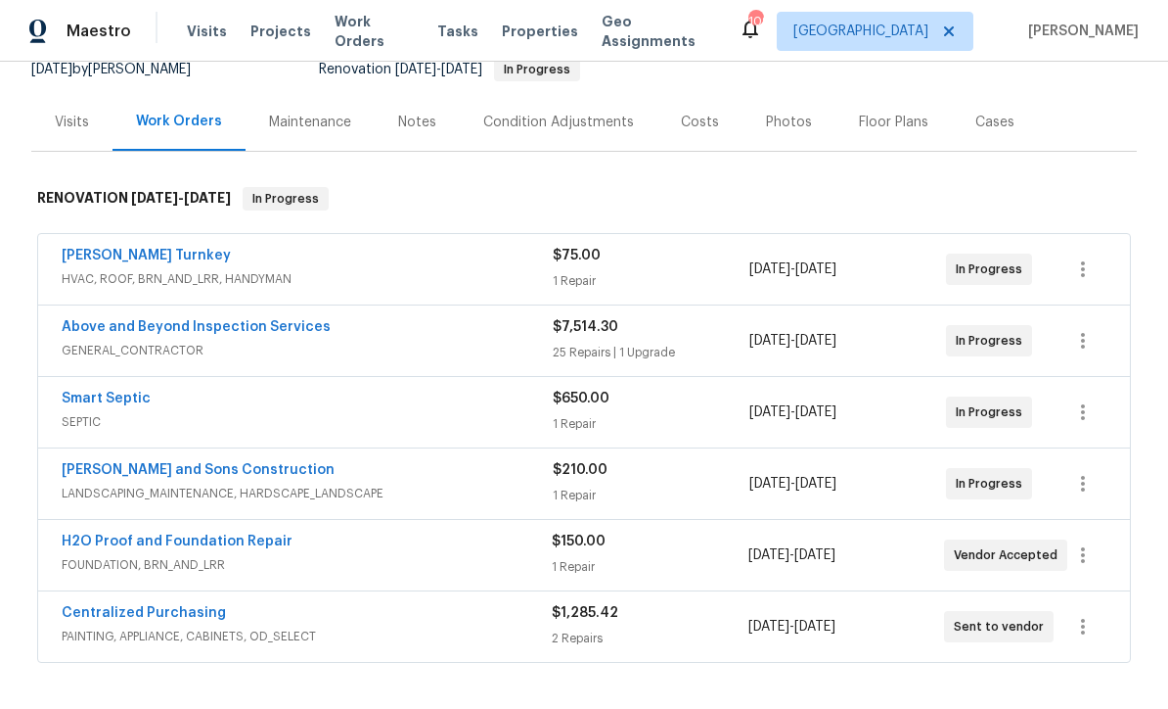
scroll to position [205, 0]
click at [142, 540] on link "H2O Proof and Foundation Repair" at bounding box center [177, 540] width 231 height 14
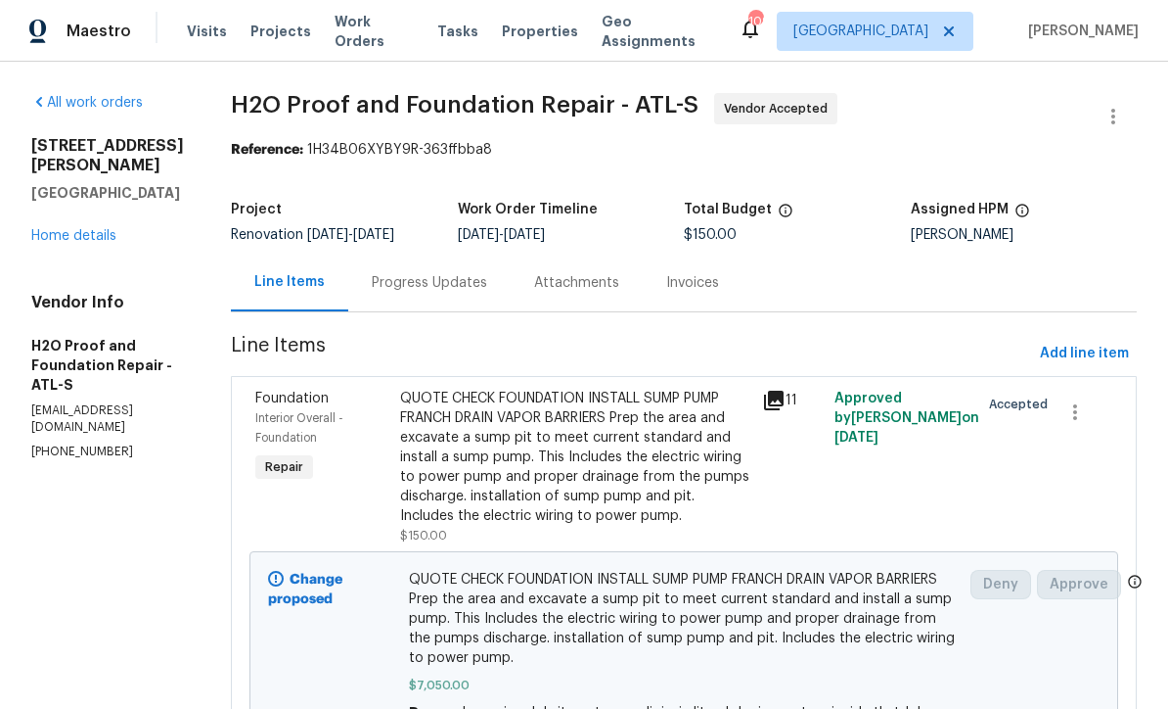
click at [372, 283] on div "Progress Updates" at bounding box center [429, 283] width 115 height 20
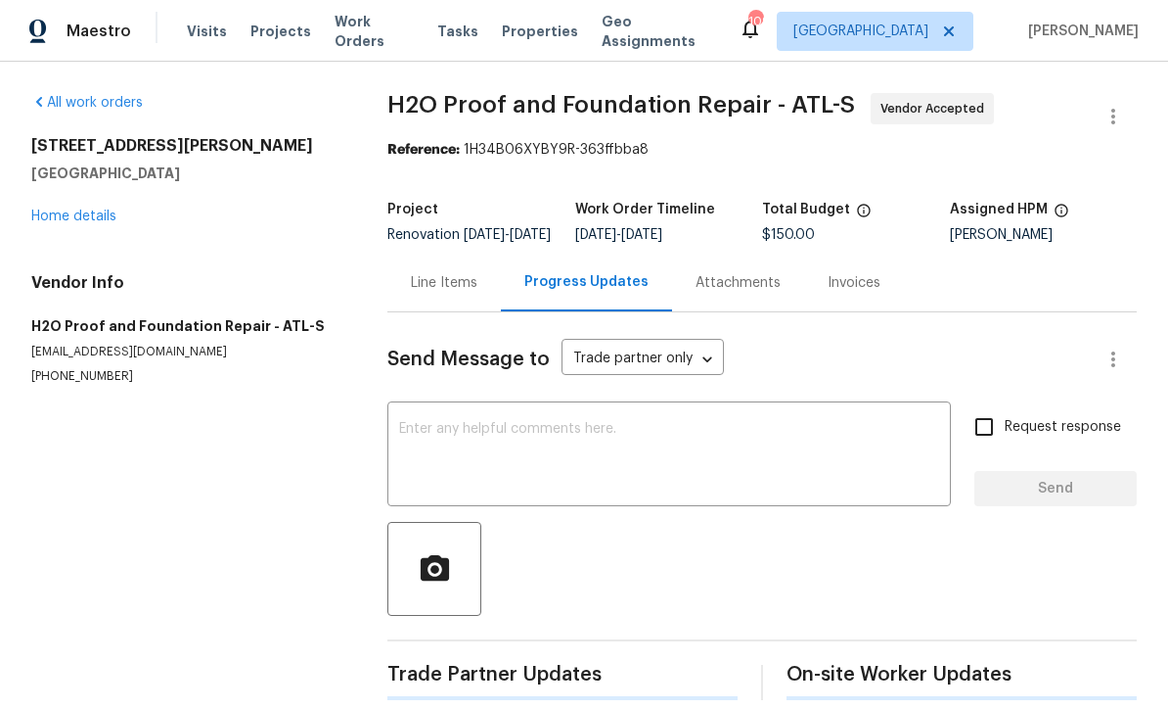
click at [394, 445] on div "x ​" at bounding box center [670, 456] width 564 height 100
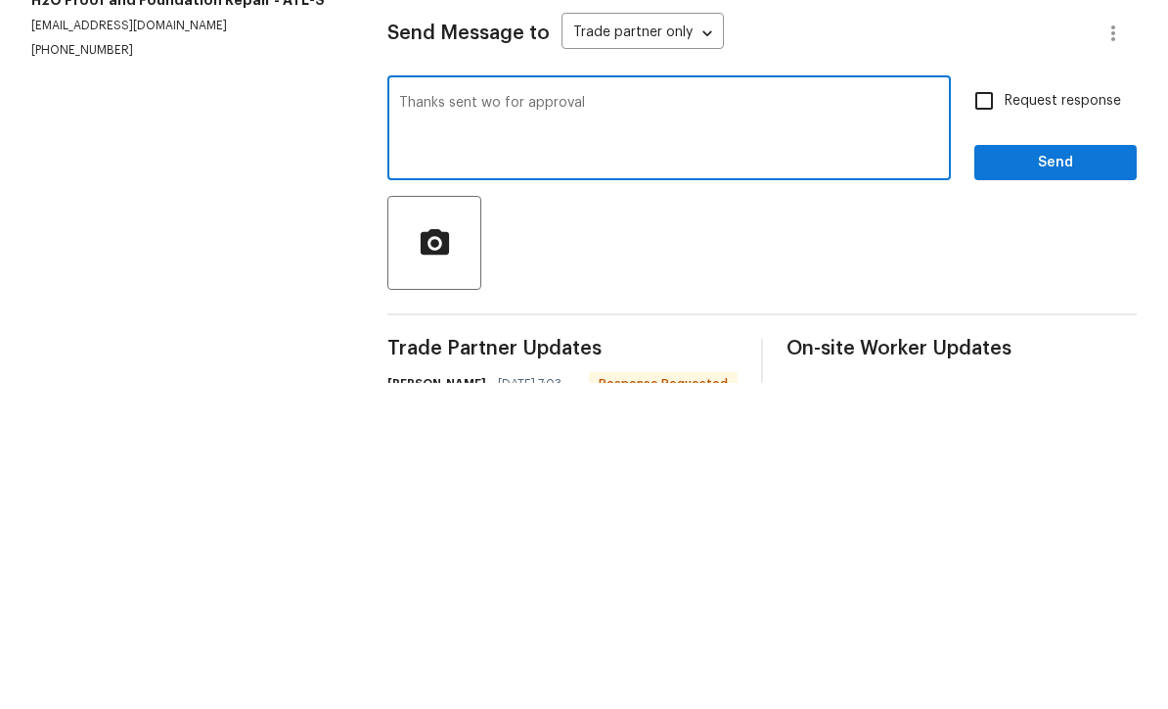
type textarea "Thanks sent wo for approval"
click at [988, 406] on input "Request response" at bounding box center [984, 426] width 41 height 41
checkbox input "true"
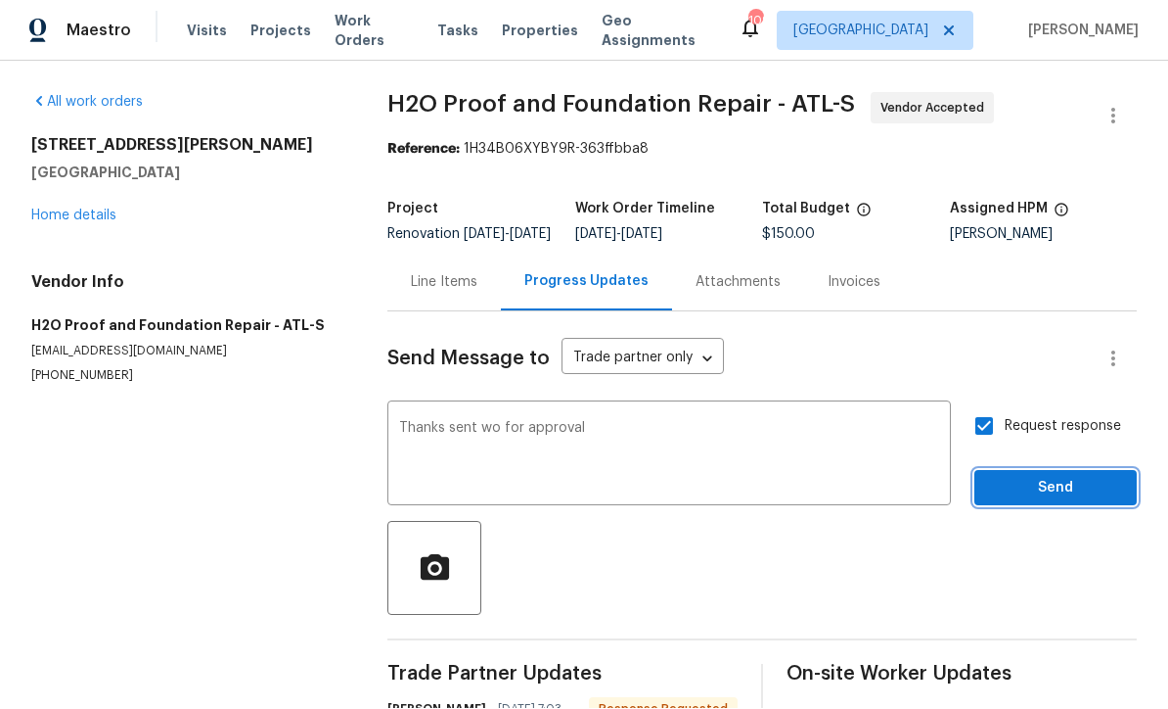
click at [1024, 477] on span "Send" at bounding box center [1055, 489] width 131 height 24
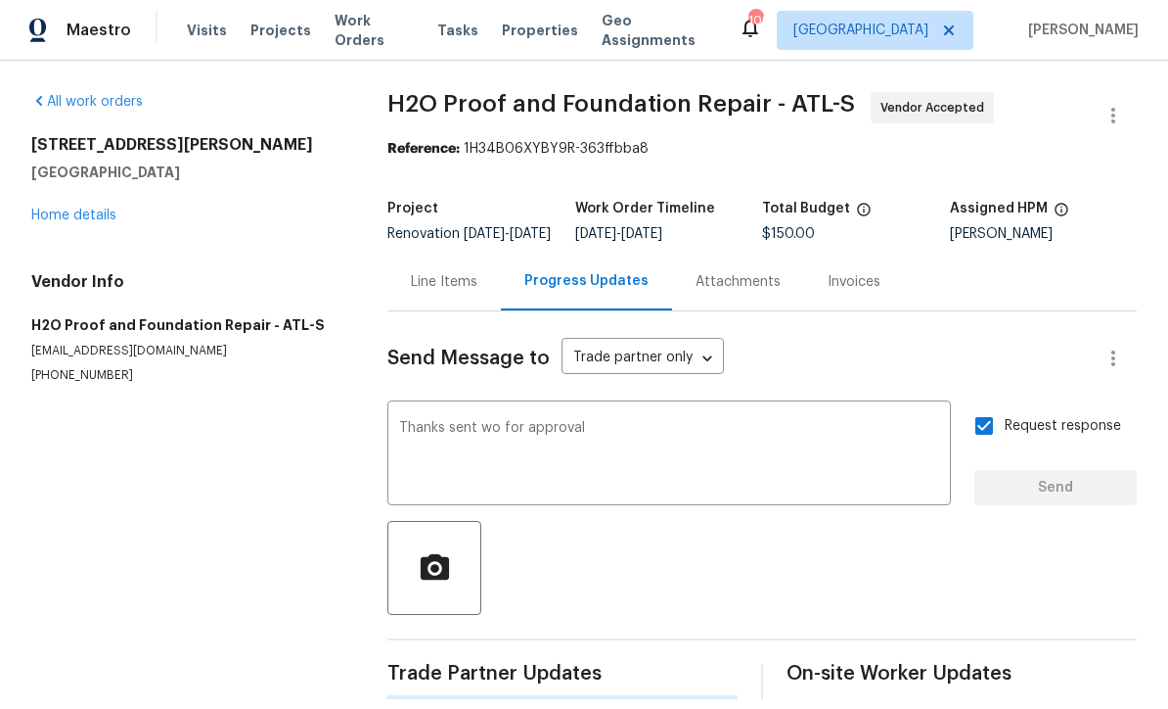
scroll to position [37, 0]
click at [59, 209] on link "Home details" at bounding box center [73, 216] width 85 height 14
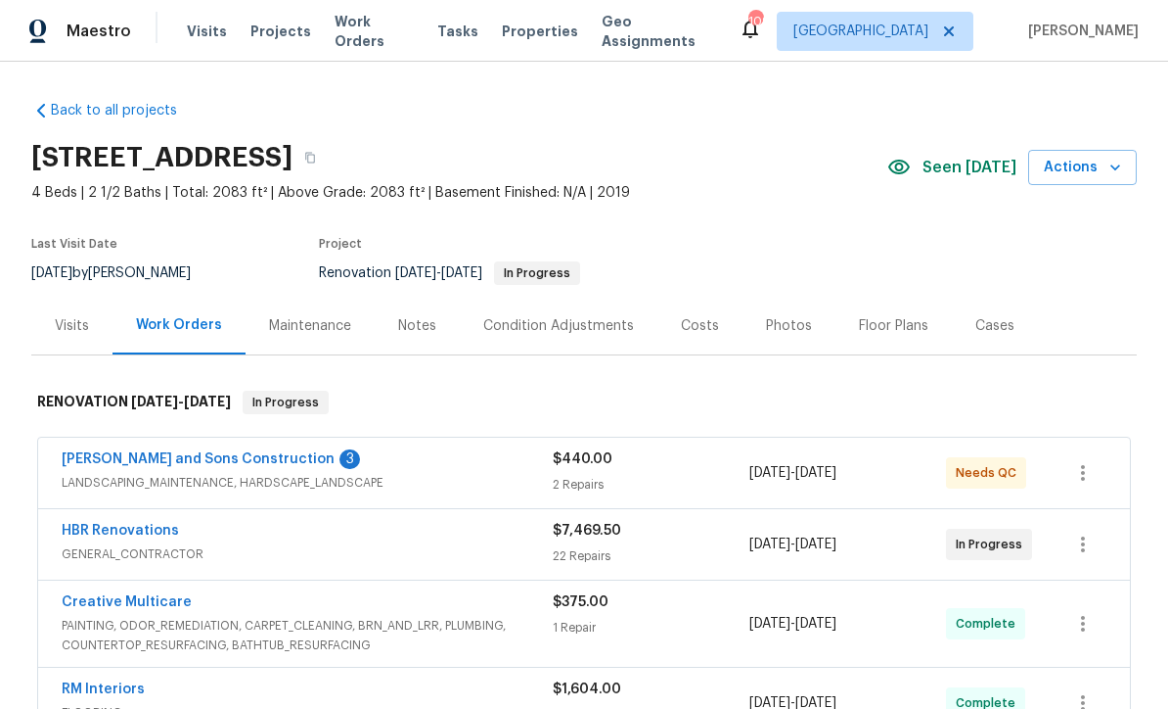
click at [137, 457] on link "[PERSON_NAME] and Sons Construction" at bounding box center [198, 459] width 273 height 14
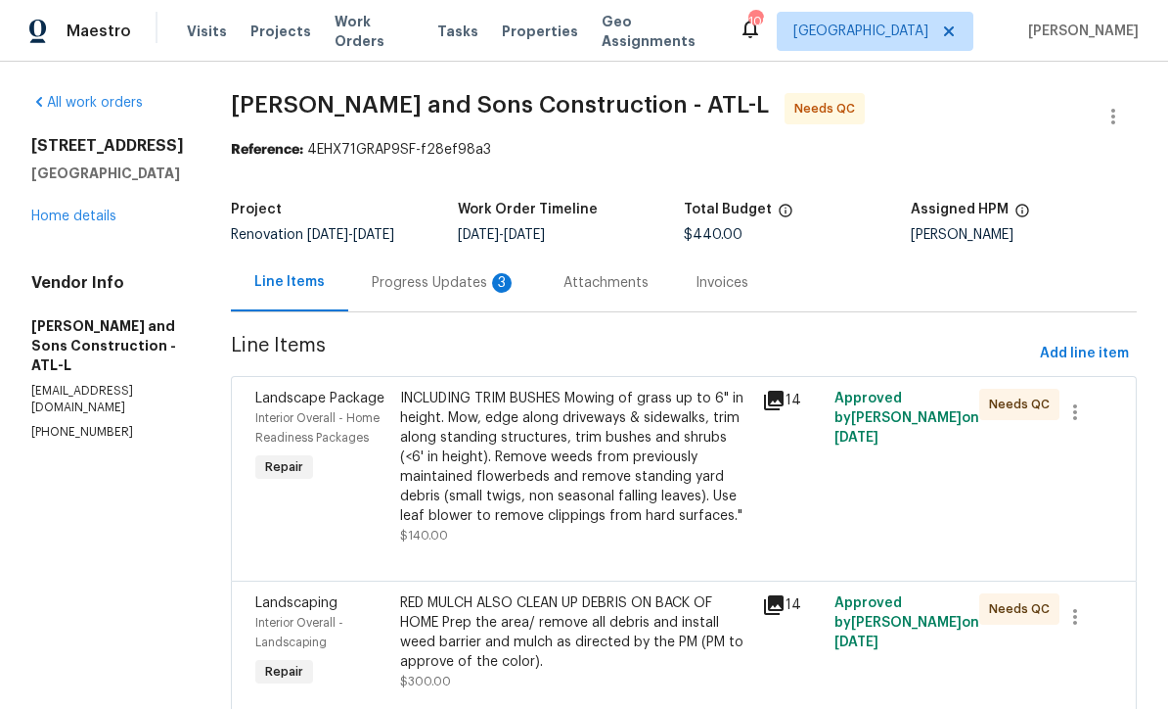
click at [385, 280] on div "Progress Updates 3" at bounding box center [444, 283] width 145 height 20
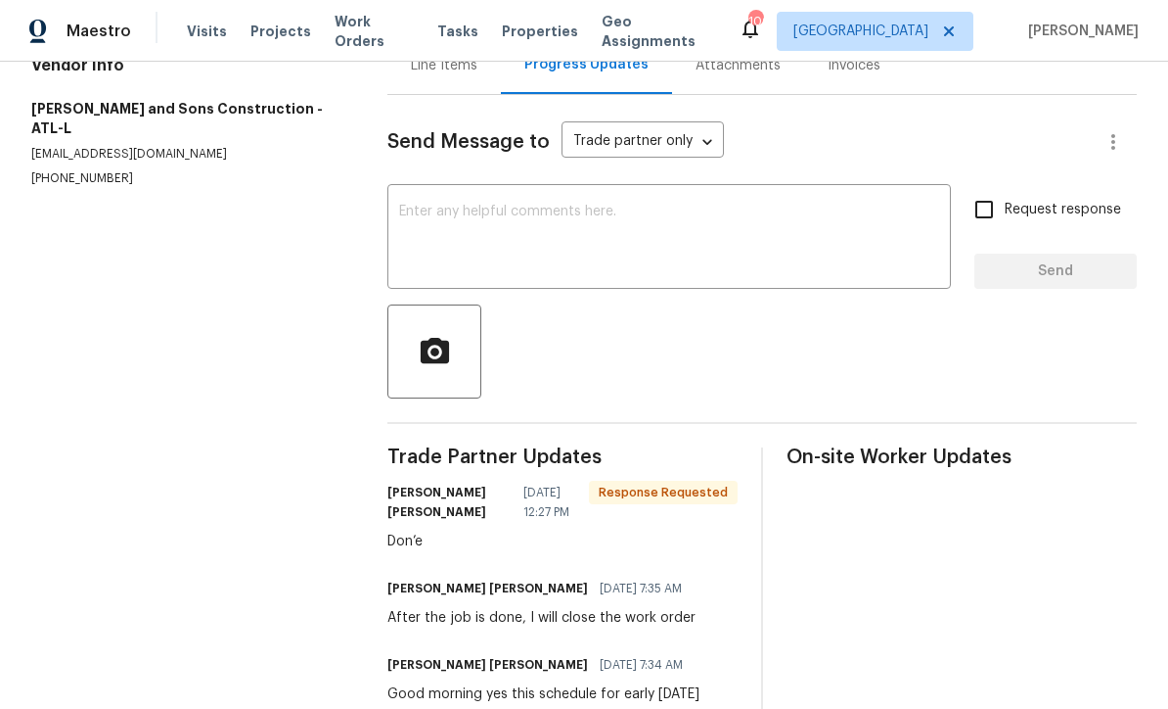
scroll to position [221, 0]
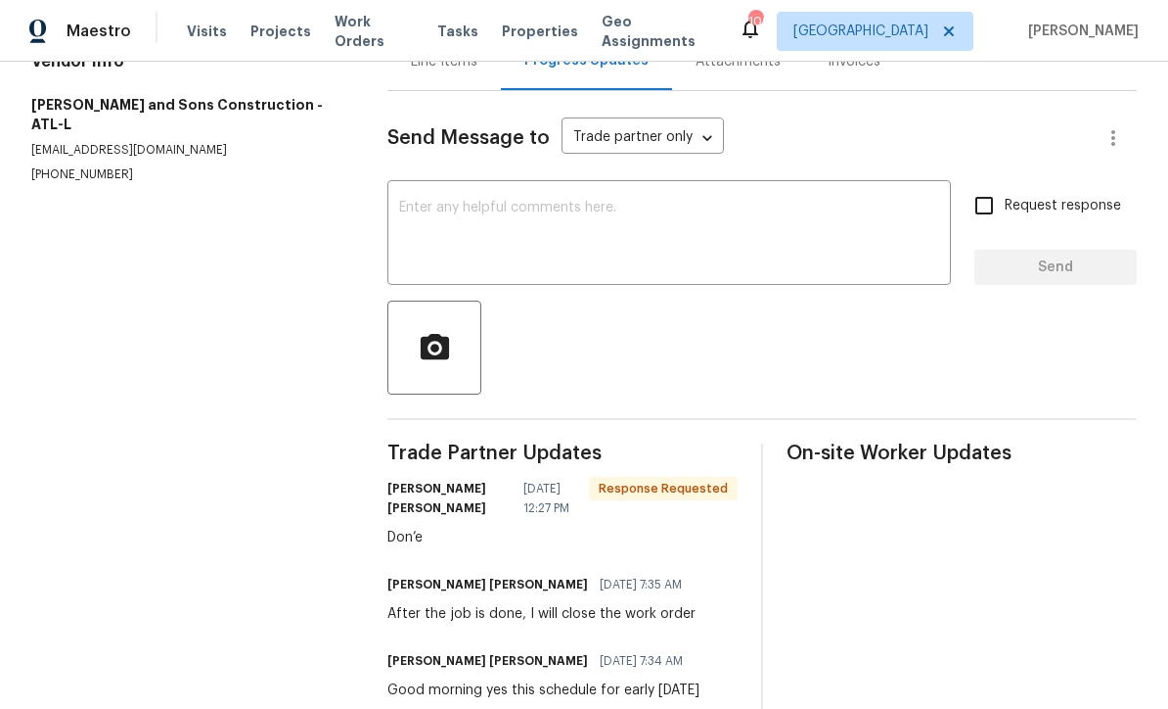
click at [407, 206] on div "x ​" at bounding box center [670, 235] width 564 height 100
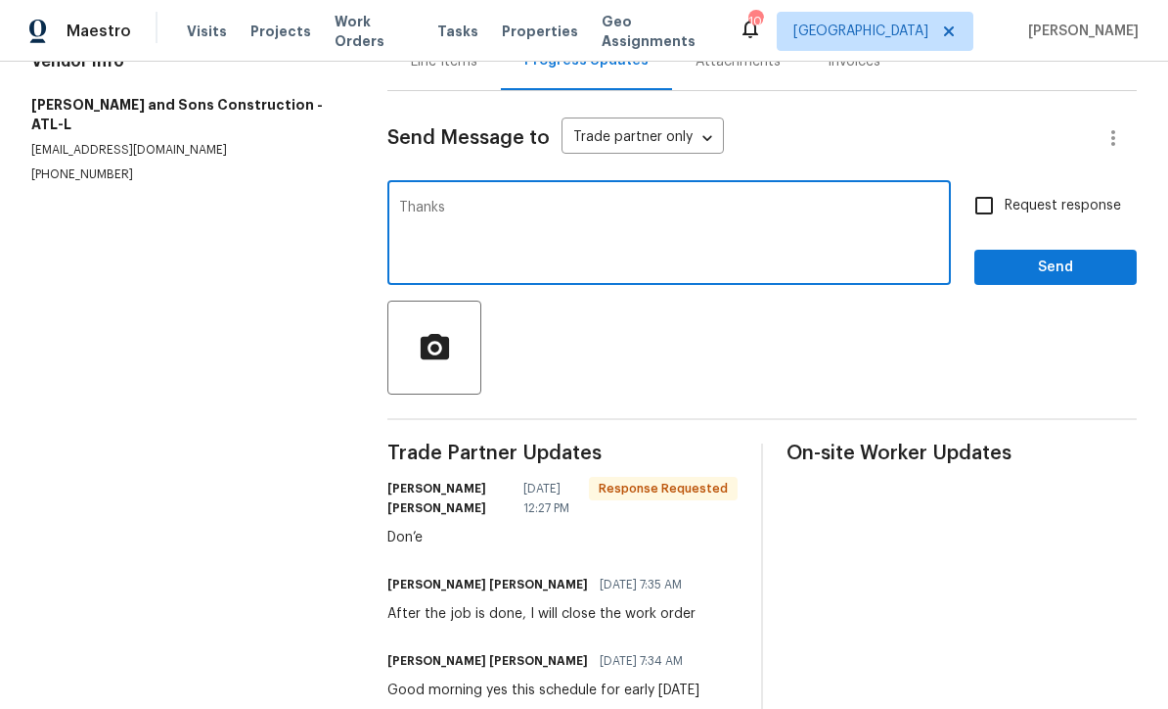
type textarea "Thanks"
click at [1097, 272] on span "Send" at bounding box center [1055, 267] width 131 height 24
